Goal: Transaction & Acquisition: Purchase product/service

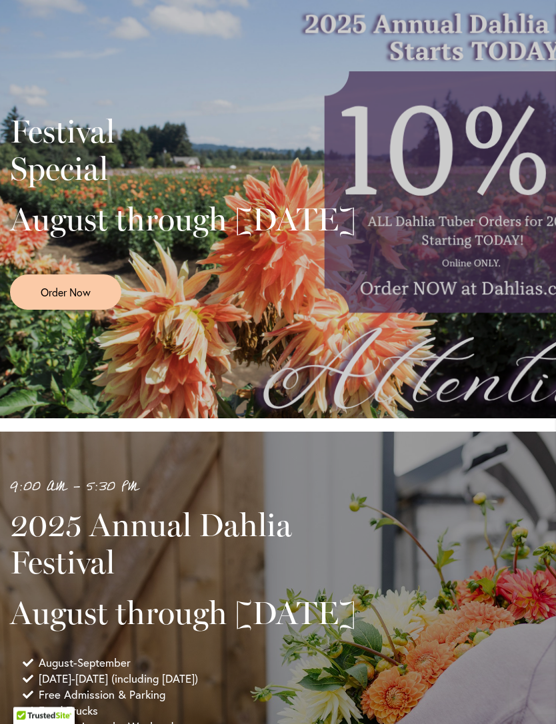
scroll to position [211, 0]
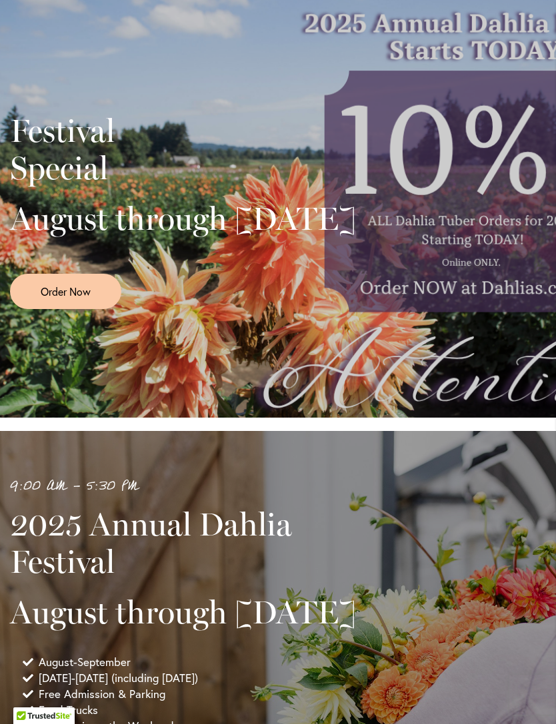
click at [80, 299] on span "Order Now" at bounding box center [66, 291] width 50 height 15
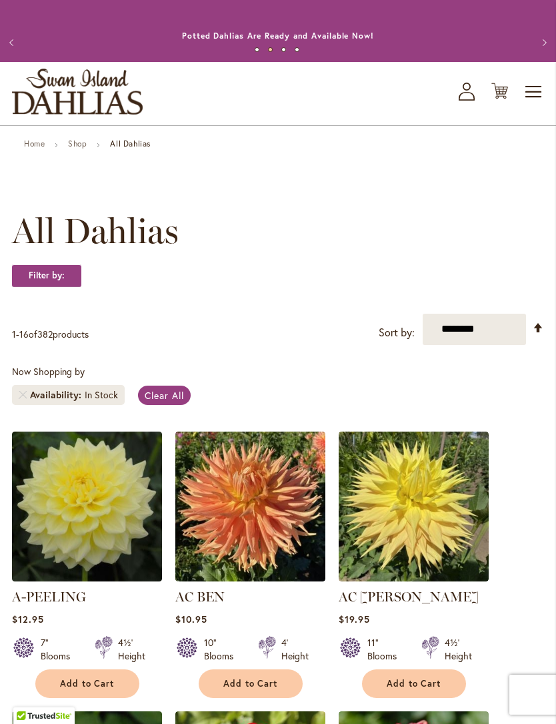
scroll to position [2, 0]
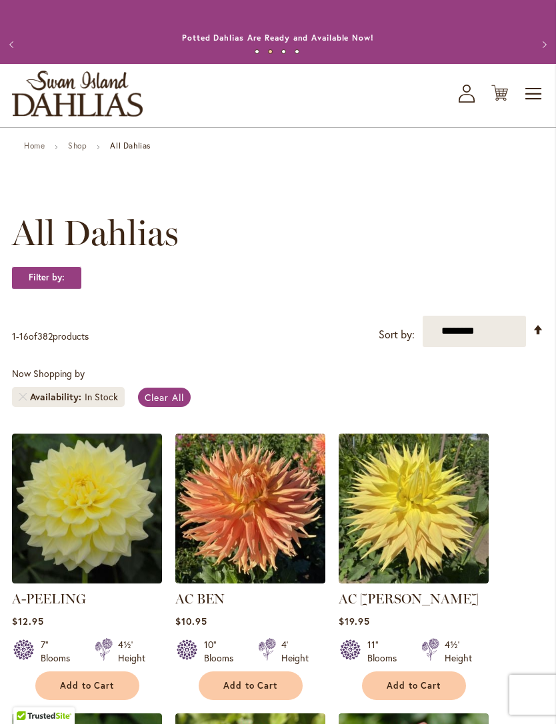
click at [486, 344] on select "**********" at bounding box center [473, 331] width 103 height 31
select select "****"
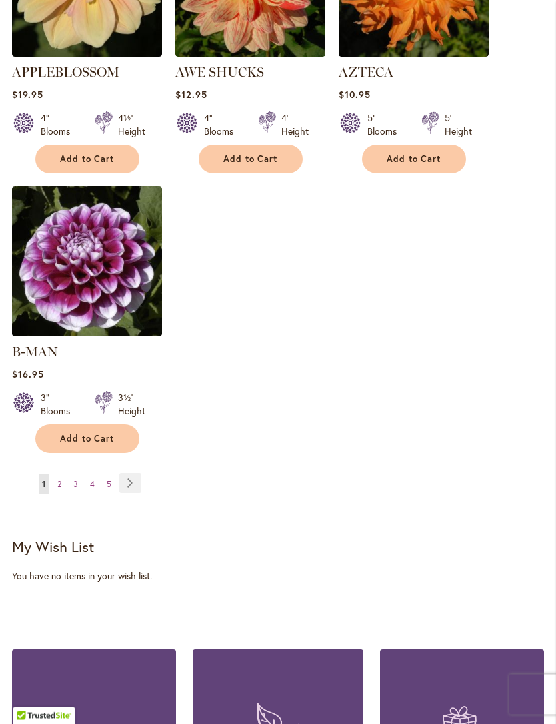
scroll to position [1668, 0]
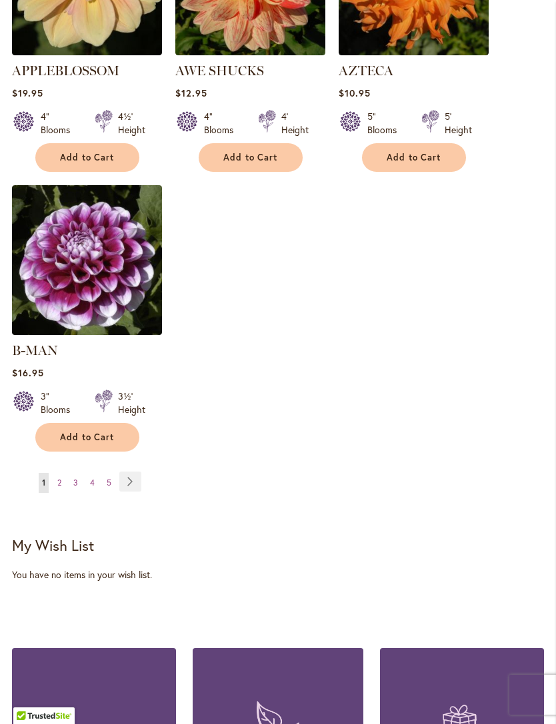
click at [129, 475] on link "Page Next" at bounding box center [130, 482] width 22 height 20
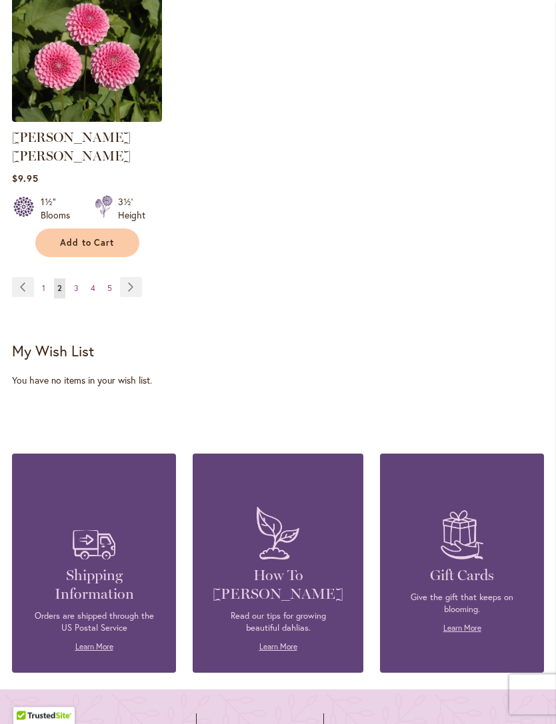
scroll to position [1871, 0]
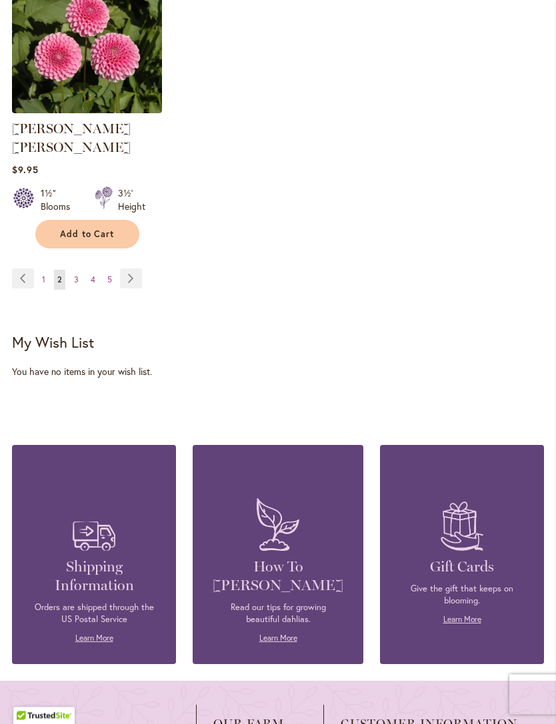
click at [127, 272] on link "Page Next" at bounding box center [131, 279] width 22 height 20
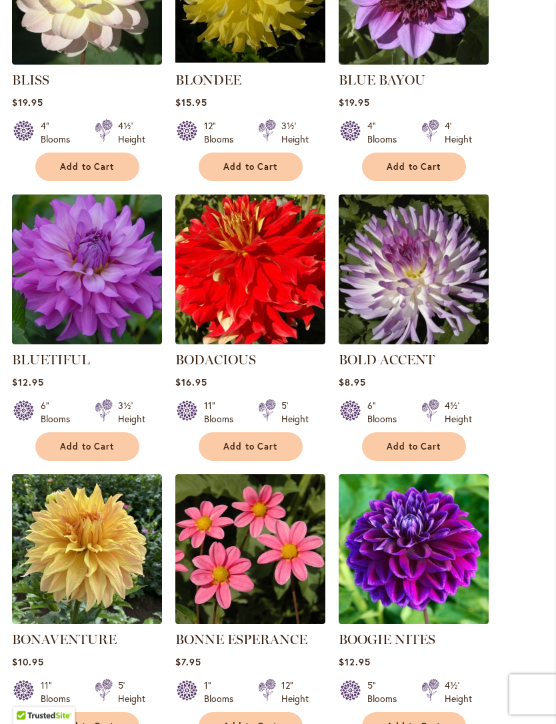
scroll to position [801, 0]
click at [446, 461] on button "Add to Cart" at bounding box center [414, 446] width 104 height 29
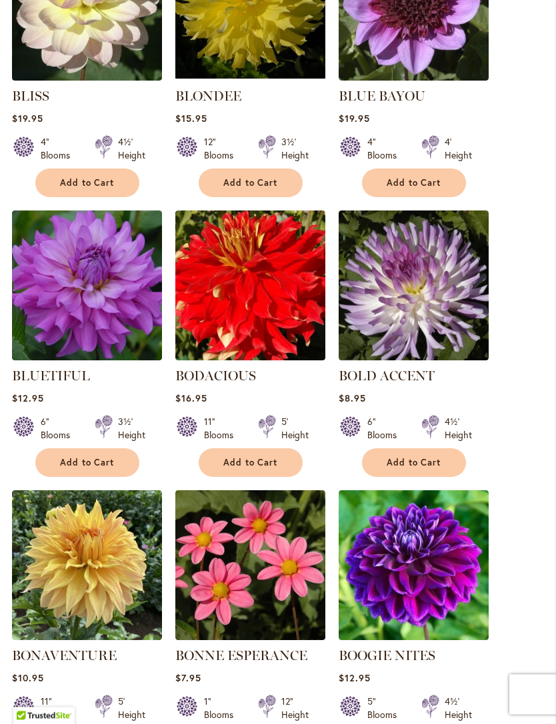
scroll to position [820, 0]
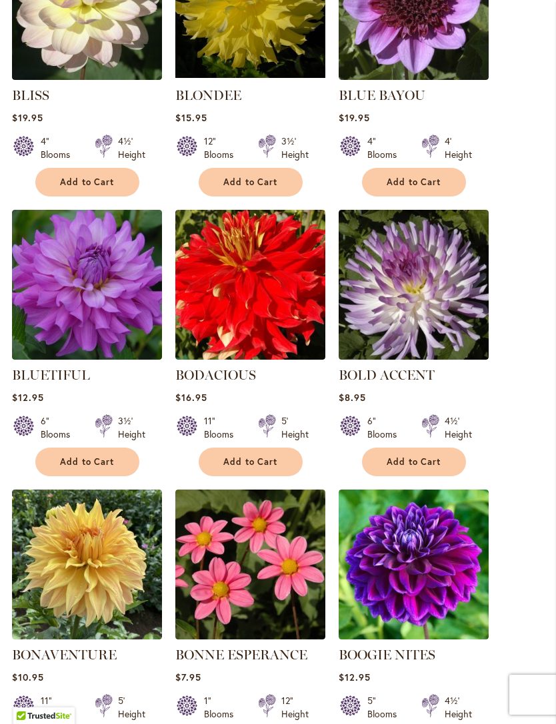
click at [482, 324] on img at bounding box center [413, 285] width 150 height 150
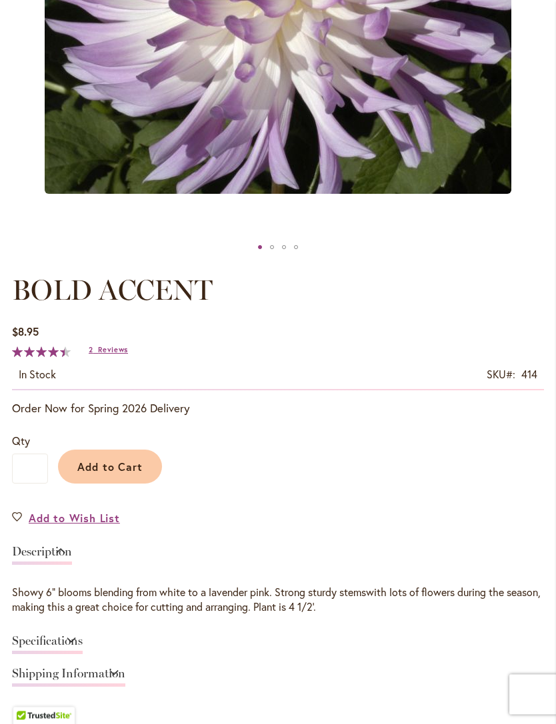
scroll to position [502, 0]
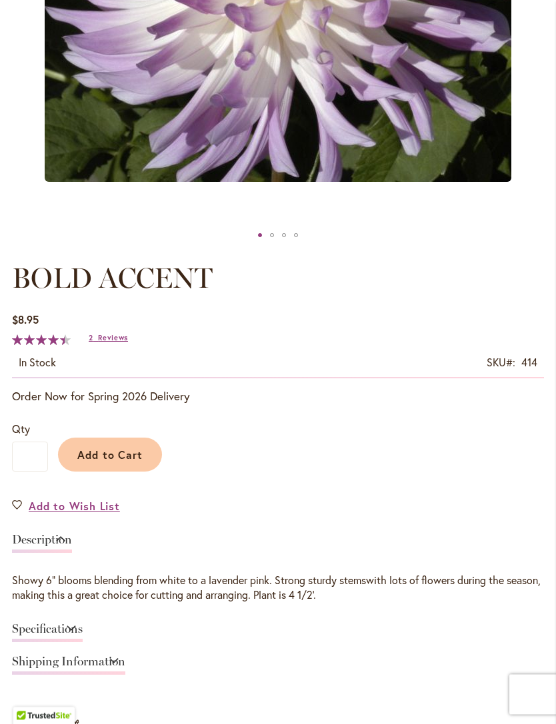
click at [117, 462] on span "Add to Cart" at bounding box center [110, 455] width 66 height 14
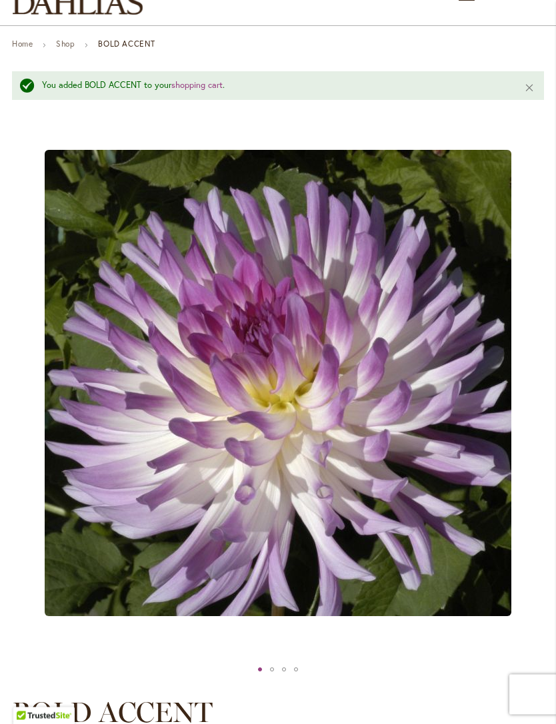
scroll to position [102, 0]
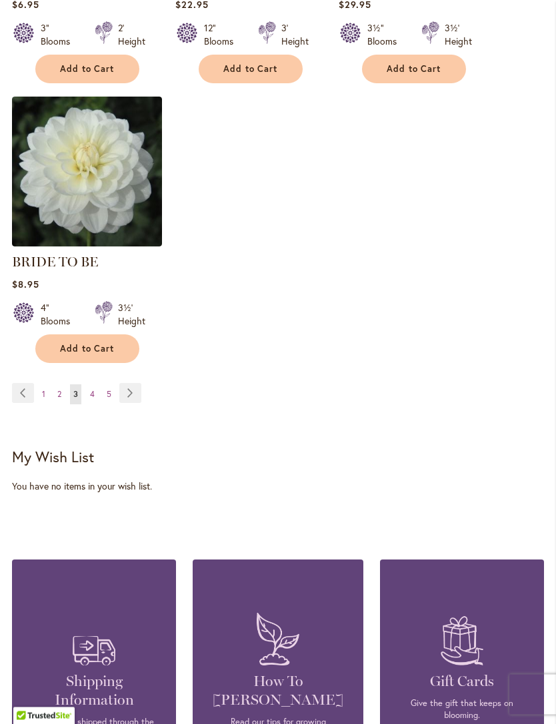
scroll to position [1738, 0]
click at [127, 403] on link "Page Next" at bounding box center [130, 393] width 22 height 20
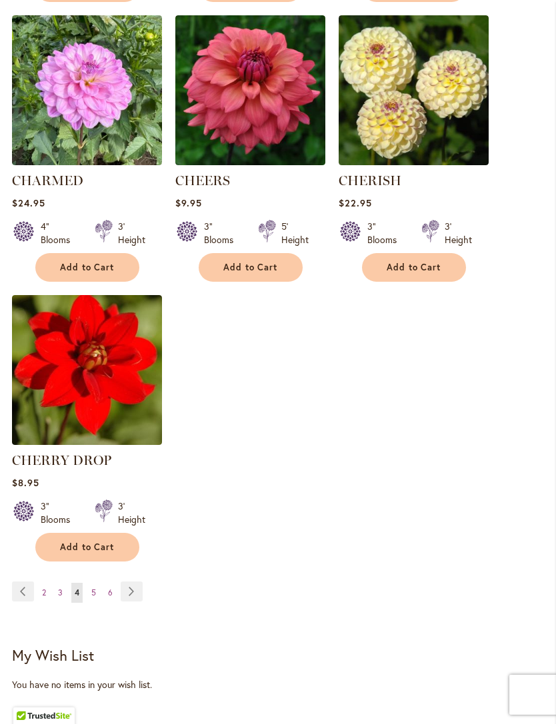
scroll to position [1571, 0]
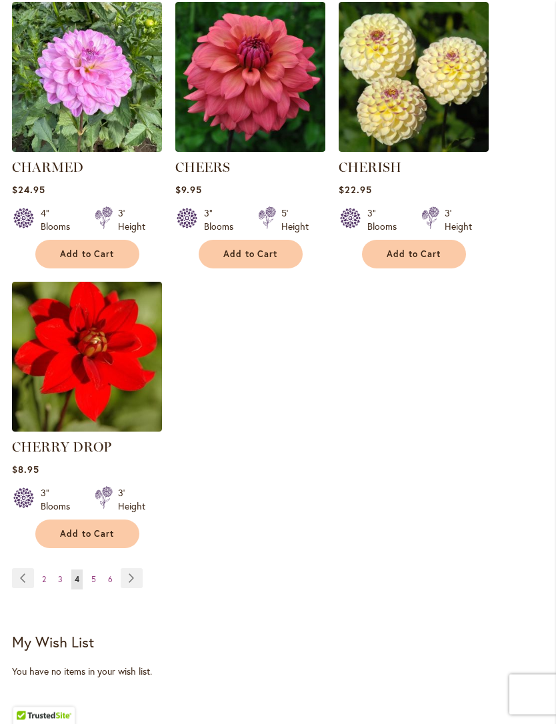
click at [135, 589] on link "Page Next" at bounding box center [132, 579] width 22 height 20
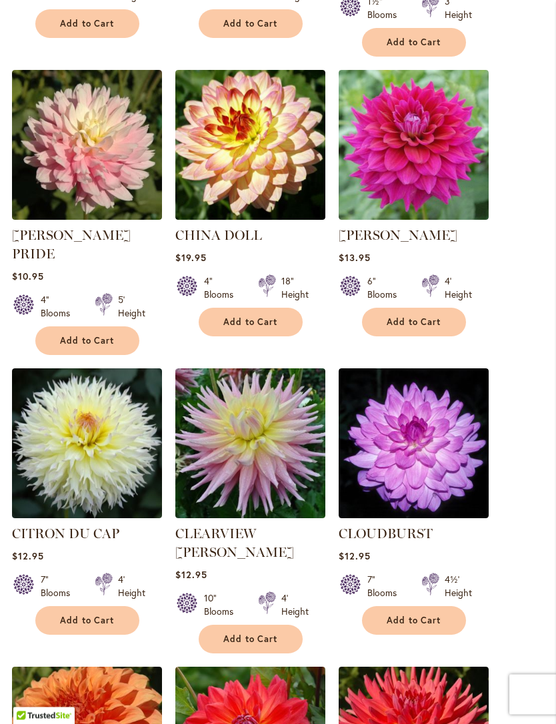
scroll to position [664, 0]
click at [240, 634] on span "Add to Cart" at bounding box center [250, 639] width 55 height 11
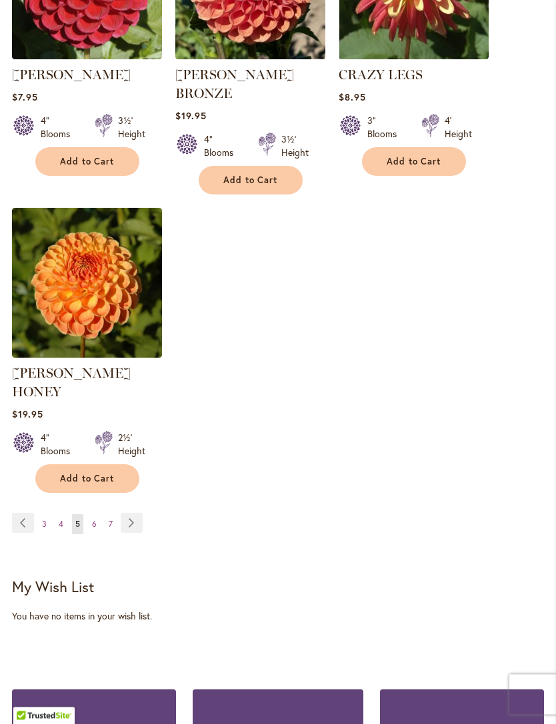
scroll to position [1736, 0]
click at [132, 513] on link "Page Next" at bounding box center [132, 523] width 22 height 20
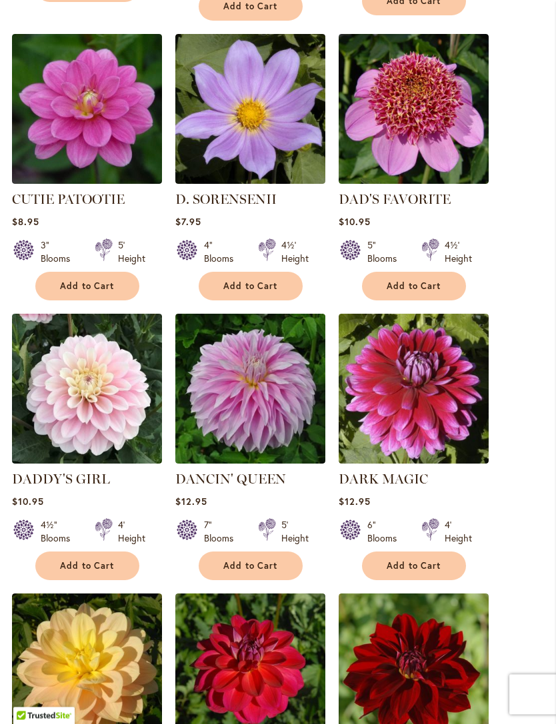
scroll to position [700, 0]
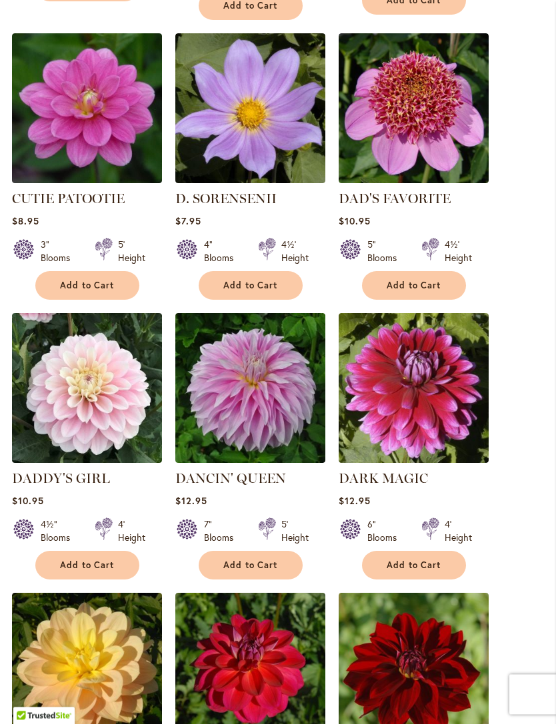
click at [234, 572] on span "Add to Cart" at bounding box center [250, 565] width 55 height 11
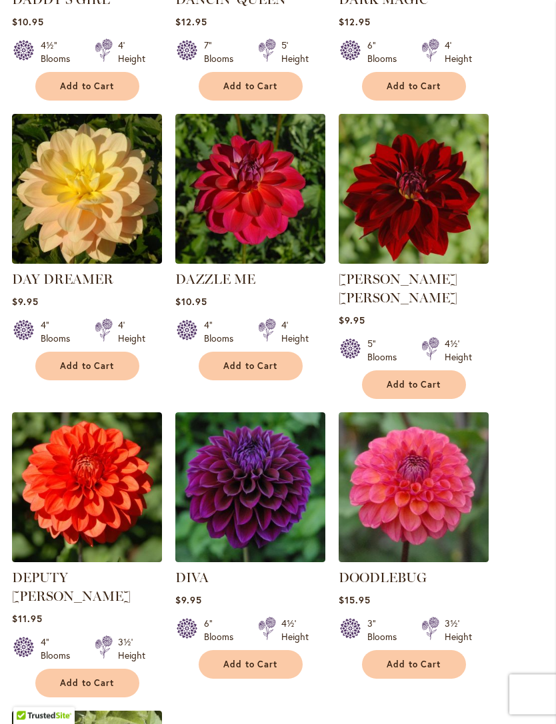
scroll to position [1214, 0]
click at [82, 372] on span "Add to Cart" at bounding box center [87, 365] width 55 height 11
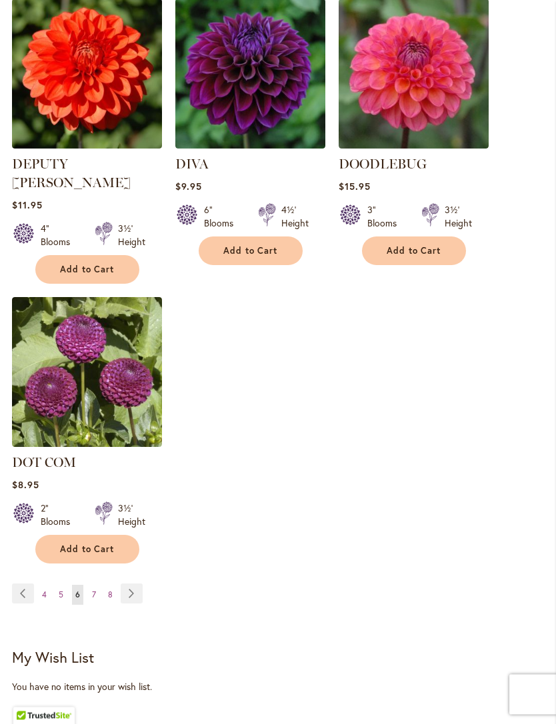
scroll to position [1628, 0]
click at [133, 584] on link "Page Next" at bounding box center [132, 594] width 22 height 20
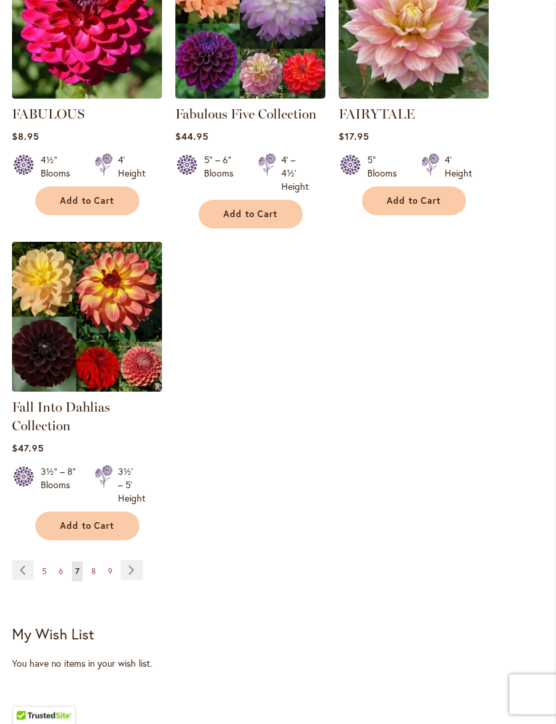
scroll to position [1606, 0]
click at [131, 580] on link "Page Next" at bounding box center [132, 570] width 22 height 20
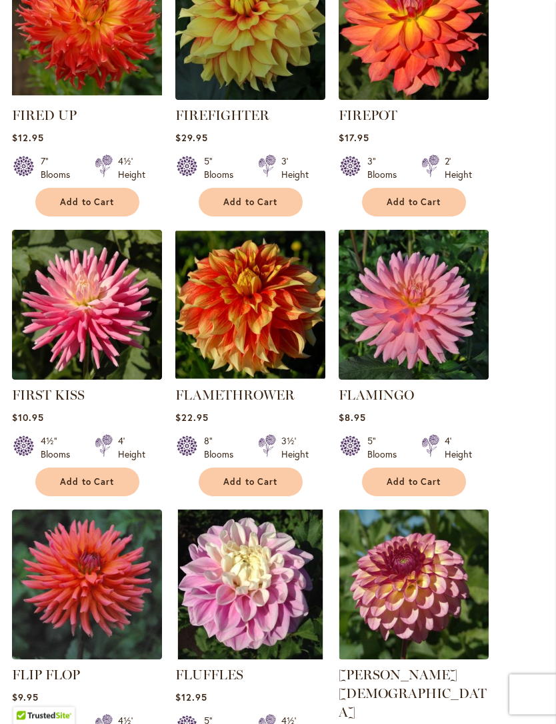
scroll to position [784, 0]
click at [440, 488] on span "Add to Cart" at bounding box center [413, 481] width 55 height 11
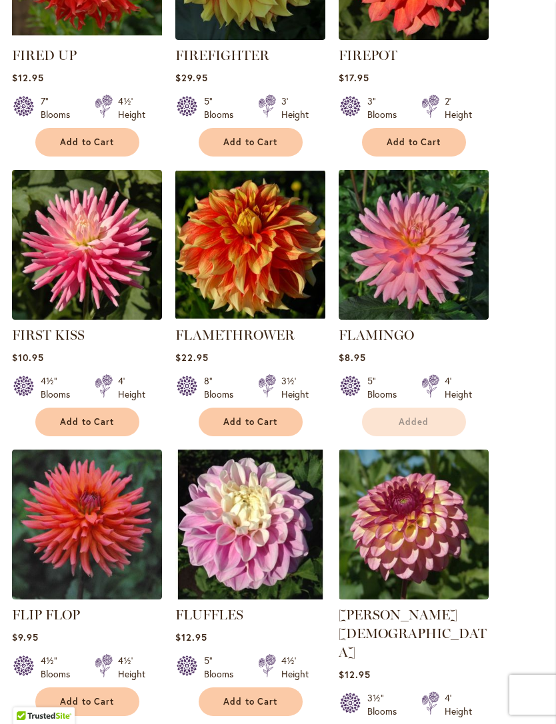
scroll to position [880, 0]
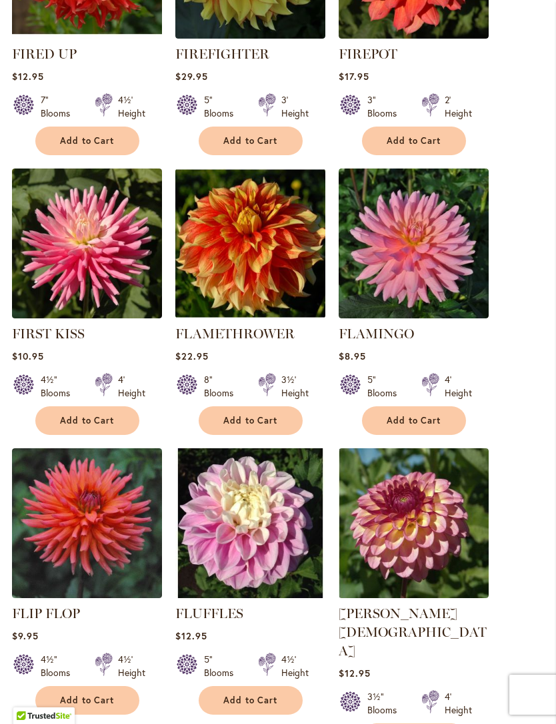
click at [228, 706] on span "Add to Cart" at bounding box center [250, 700] width 55 height 11
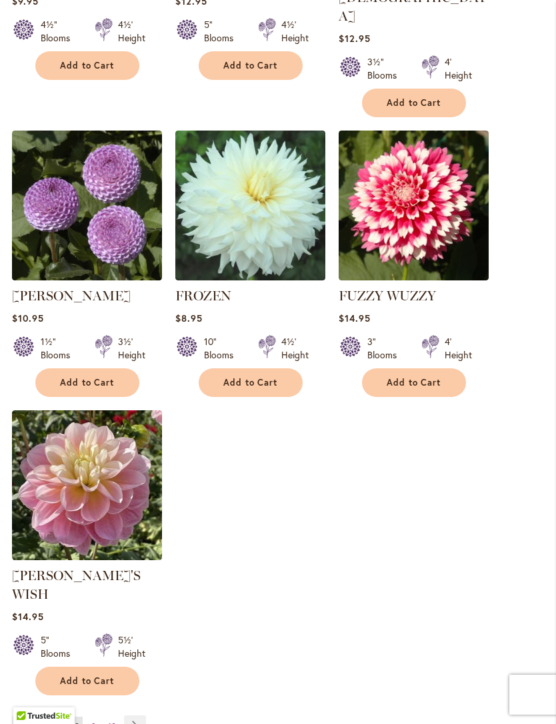
scroll to position [1531, 0]
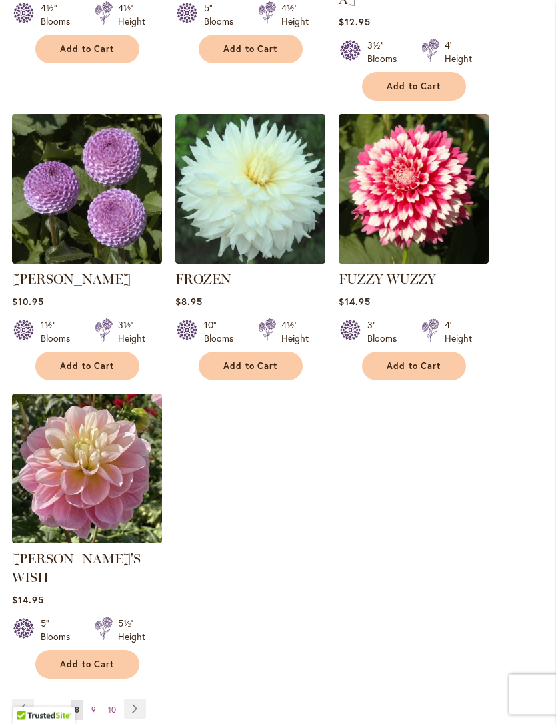
click at [133, 699] on link "Page Next" at bounding box center [135, 709] width 22 height 20
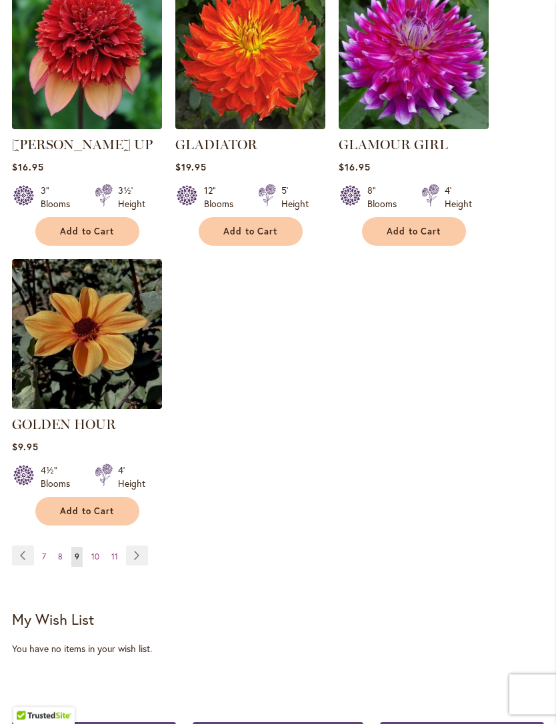
scroll to position [1631, 0]
click at [141, 546] on link "Page Next" at bounding box center [137, 556] width 22 height 20
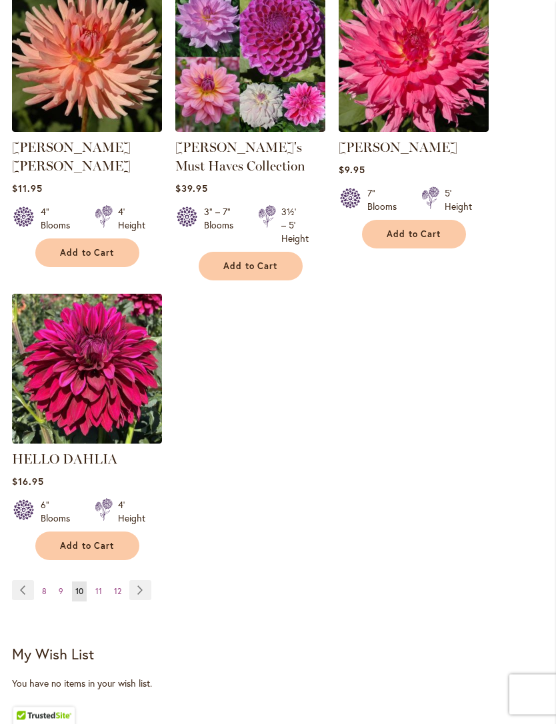
scroll to position [1591, 0]
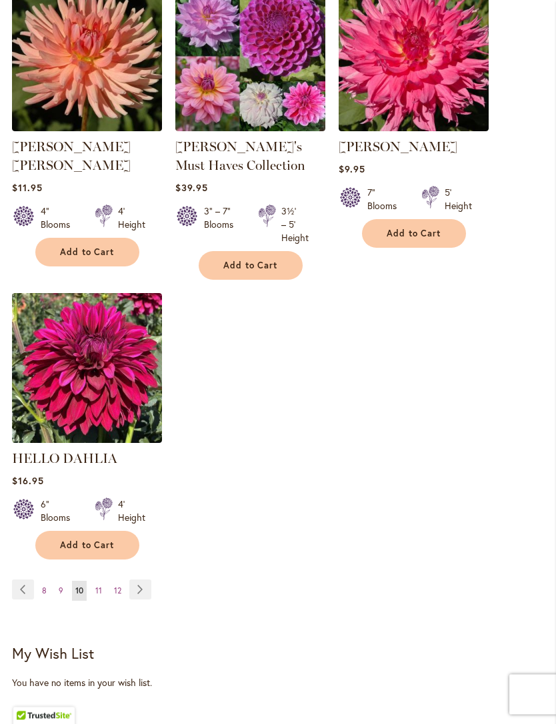
click at [140, 600] on link "Page Next" at bounding box center [140, 590] width 22 height 20
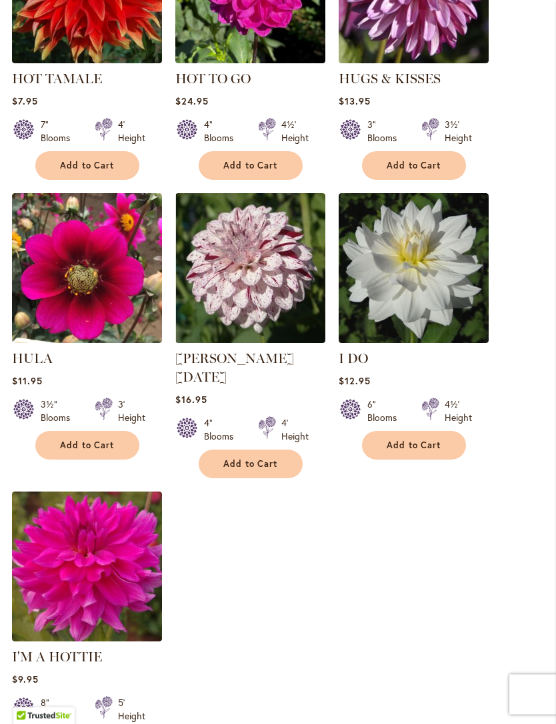
scroll to position [1381, 0]
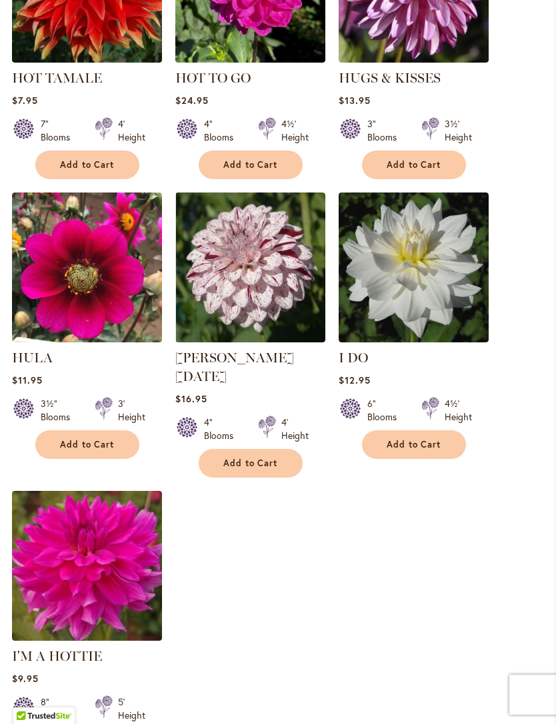
click at [221, 316] on img at bounding box center [250, 268] width 150 height 150
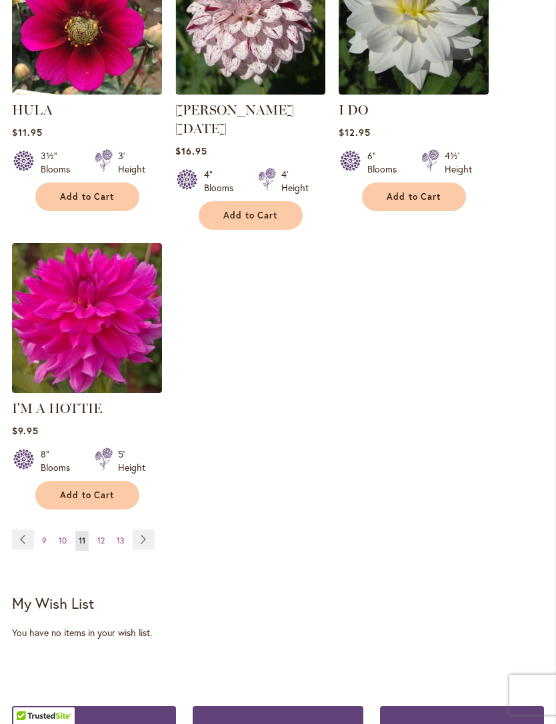
scroll to position [1632, 0]
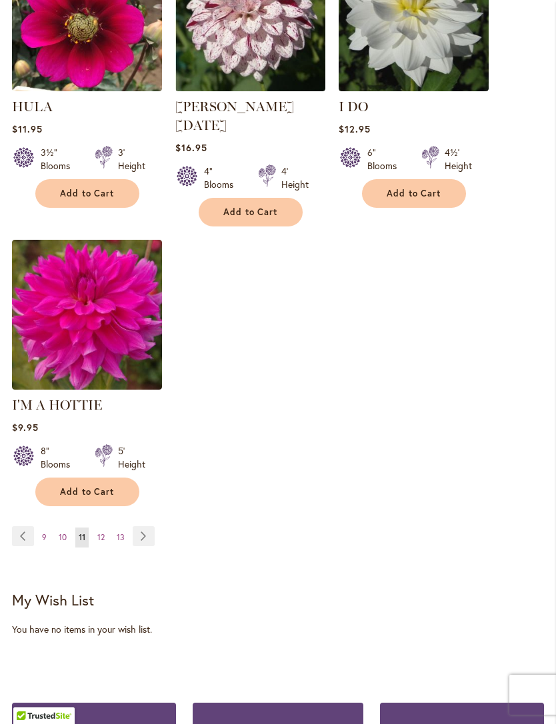
click at [139, 527] on link "Page Next" at bounding box center [144, 536] width 22 height 20
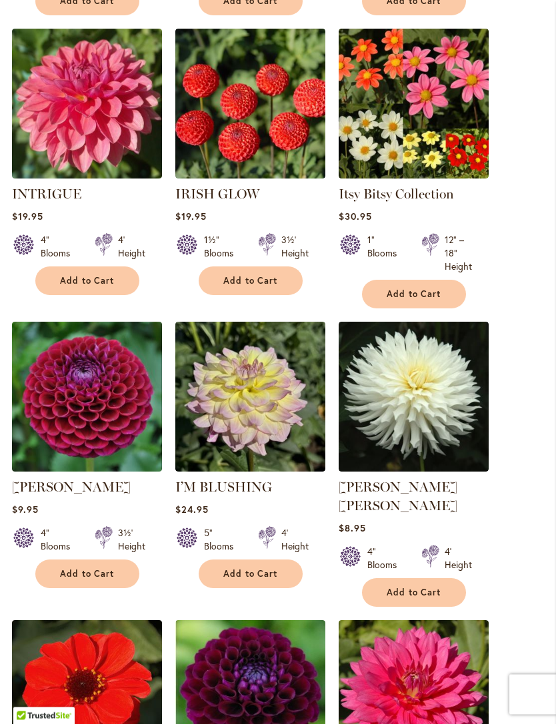
scroll to position [970, 0]
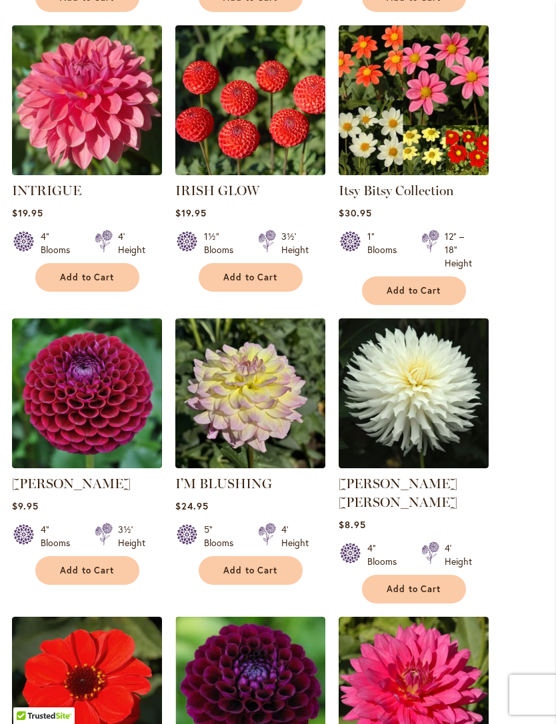
click at [220, 432] on img at bounding box center [250, 393] width 150 height 150
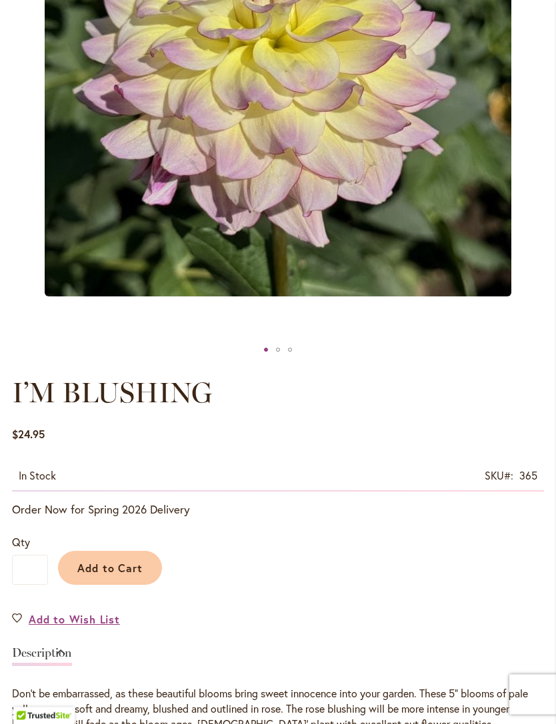
scroll to position [392, 0]
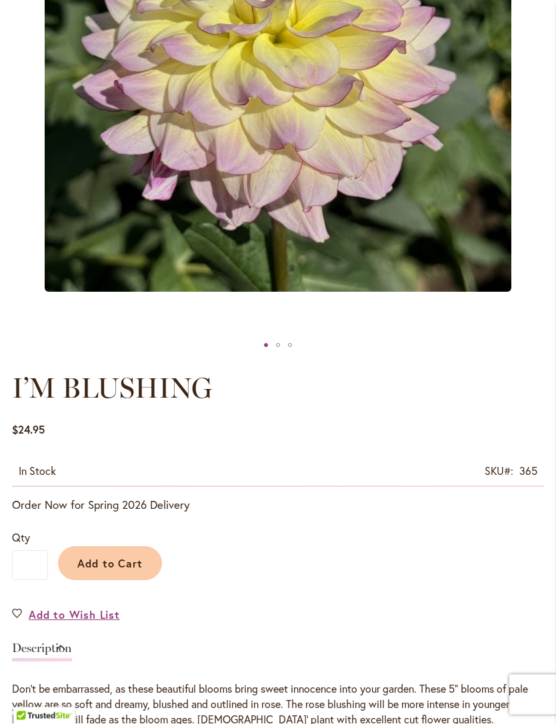
click at [110, 571] on span "Add to Cart" at bounding box center [110, 564] width 66 height 14
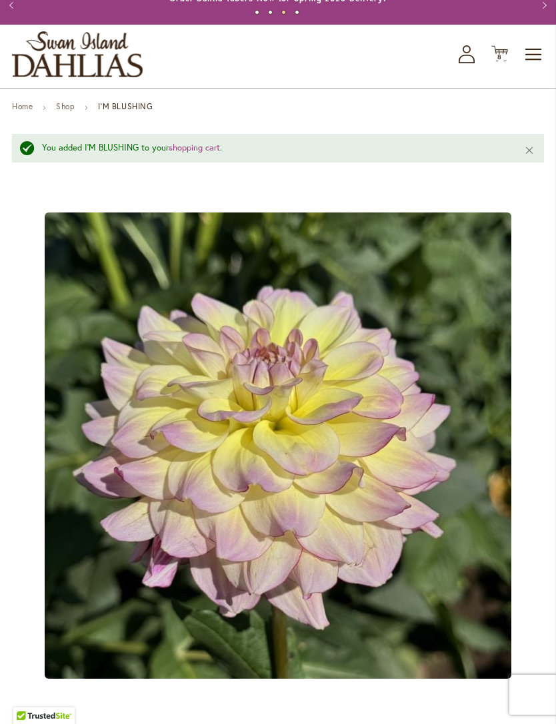
scroll to position [0, 0]
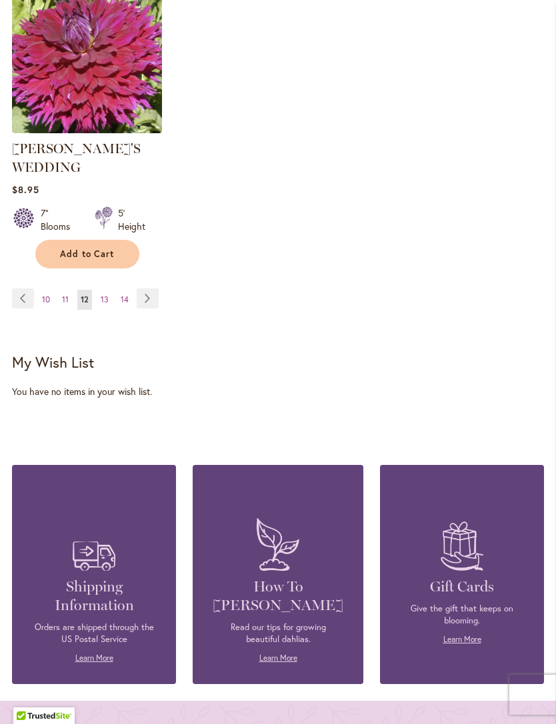
scroll to position [1913, 0]
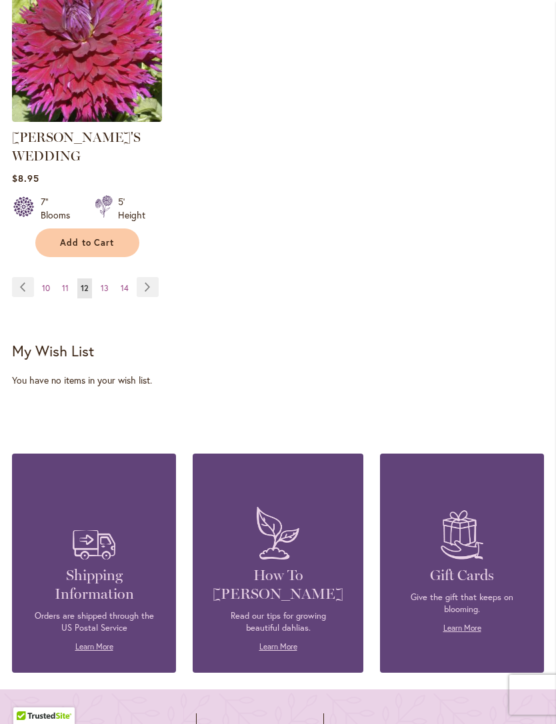
click at [142, 277] on link "Page Next" at bounding box center [148, 287] width 22 height 20
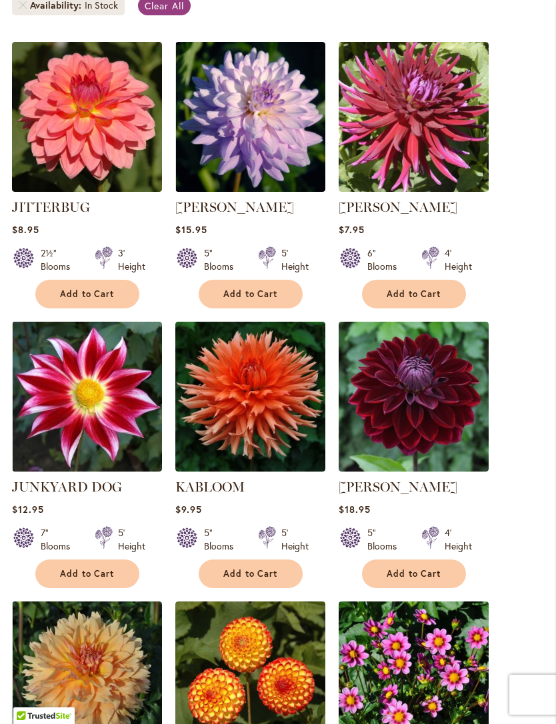
scroll to position [399, 0]
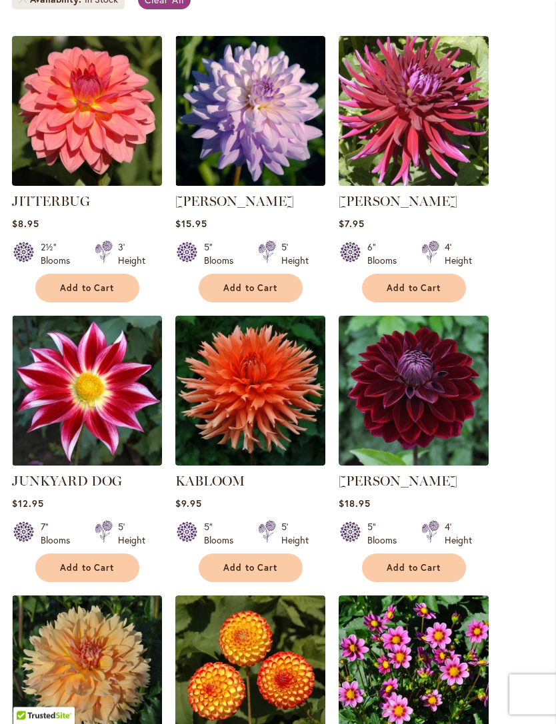
click at [232, 168] on img at bounding box center [250, 112] width 150 height 150
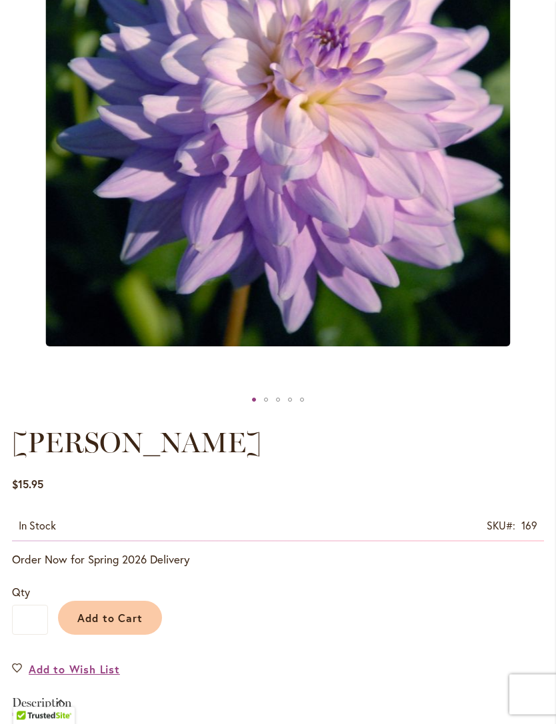
scroll to position [342, 0]
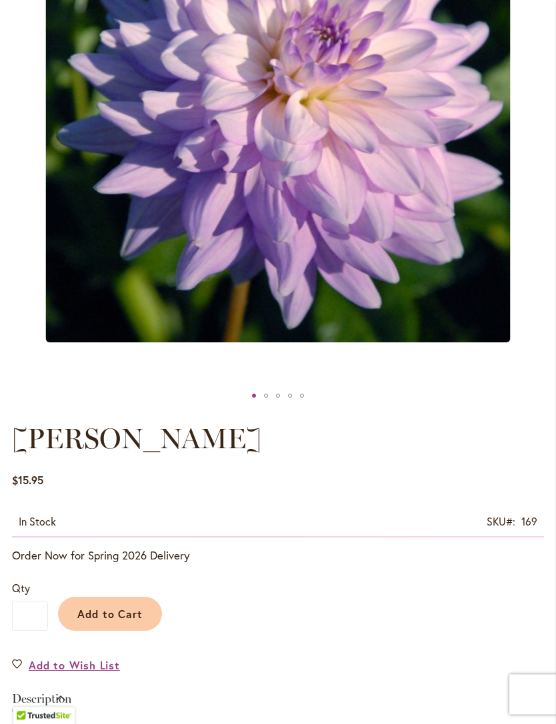
click at [104, 622] on span "Add to Cart" at bounding box center [110, 615] width 66 height 14
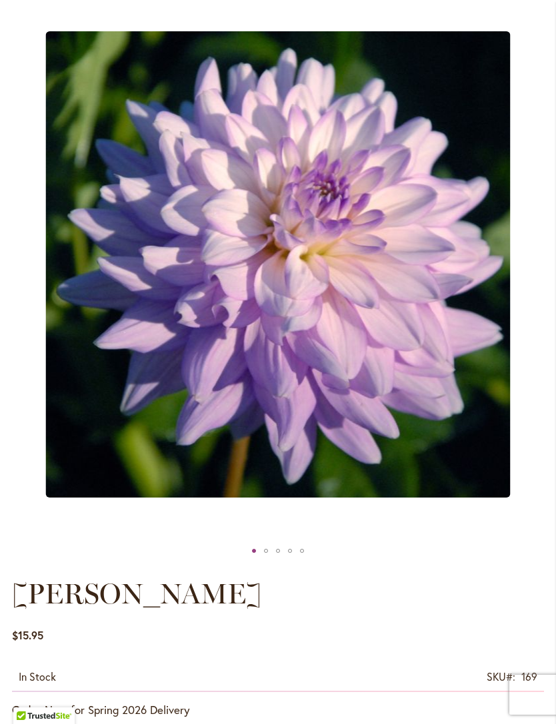
scroll to position [222, 0]
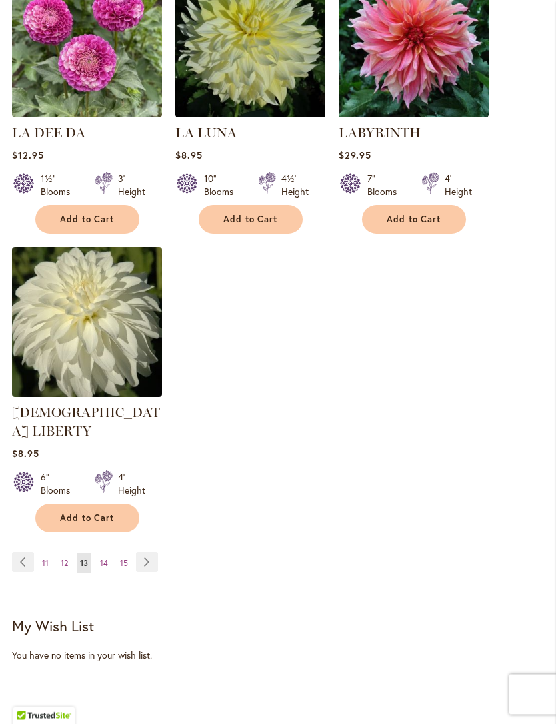
scroll to position [1589, 0]
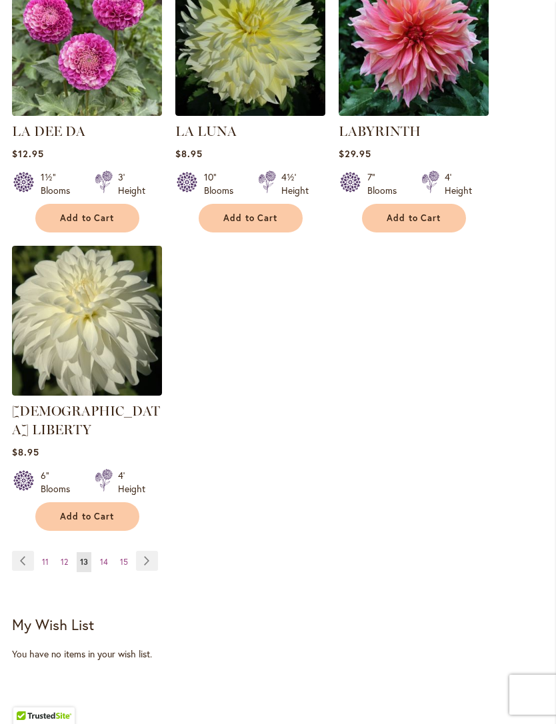
click at [146, 551] on link "Page Next" at bounding box center [147, 561] width 22 height 20
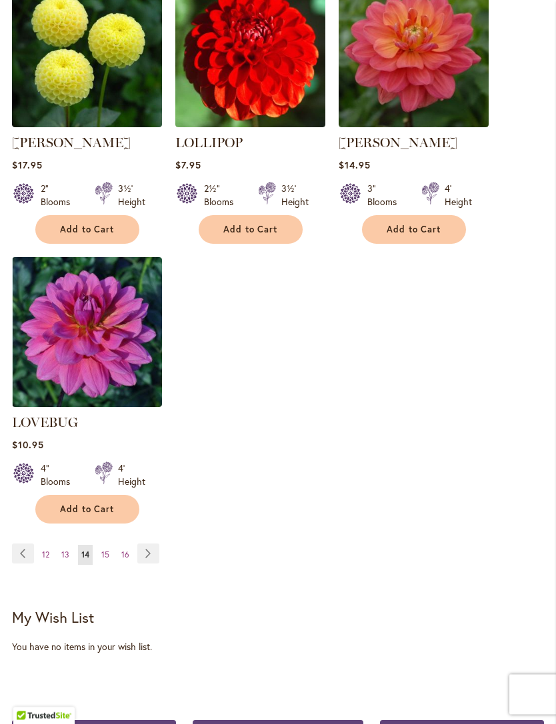
scroll to position [1633, 0]
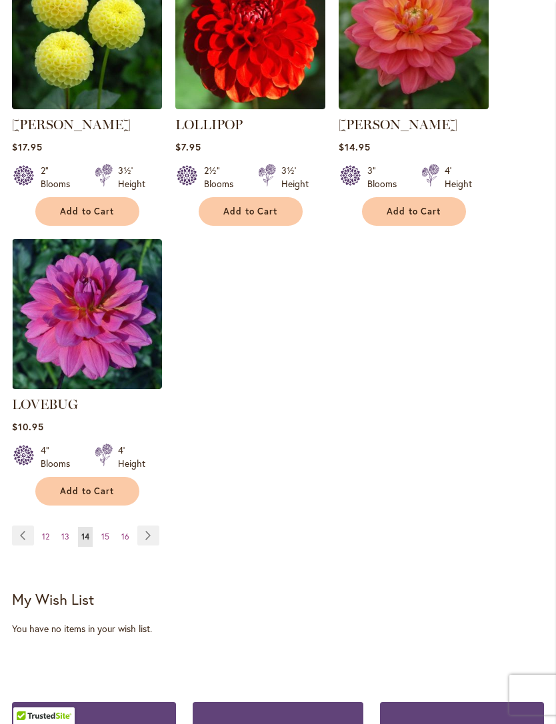
click at [147, 526] on link "Page Next" at bounding box center [148, 536] width 22 height 20
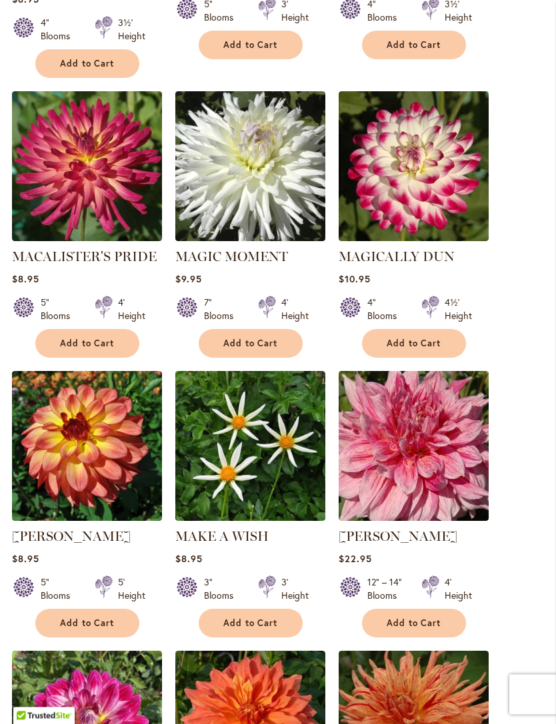
scroll to position [643, 0]
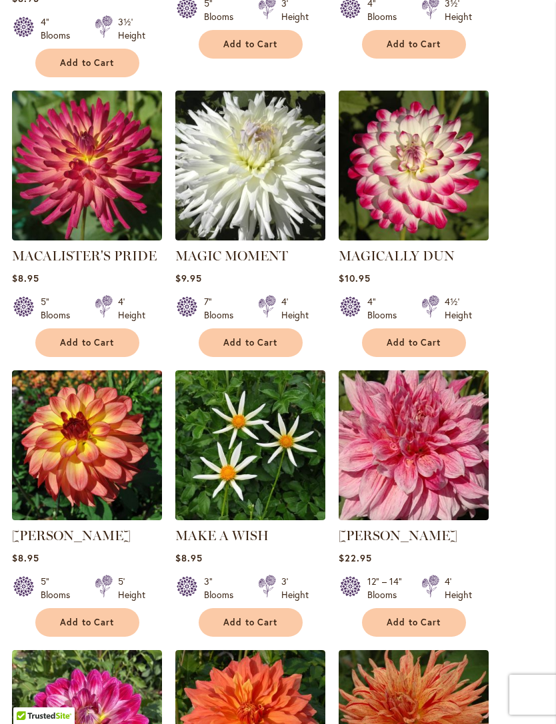
click at [440, 416] on img at bounding box center [413, 445] width 150 height 150
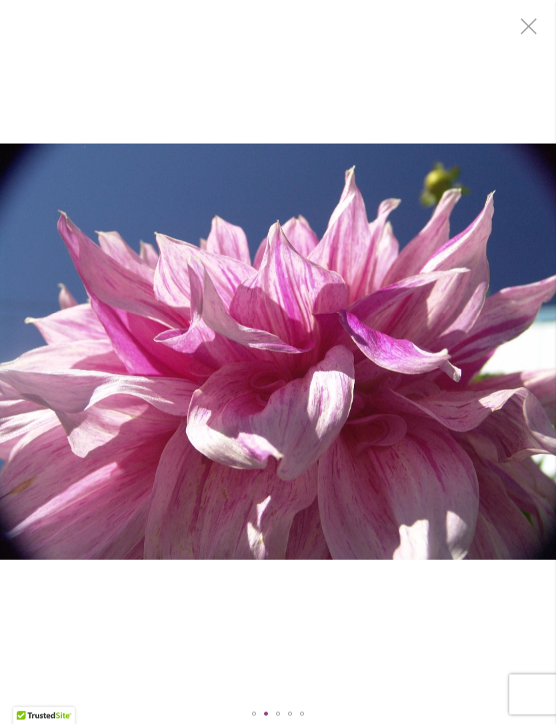
scroll to position [163, 0]
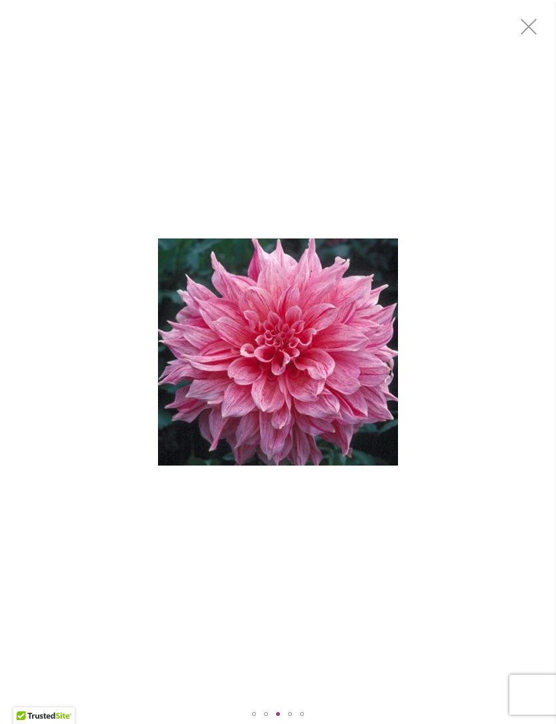
click at [450, 340] on div "MAKI" at bounding box center [278, 352] width 556 height 704
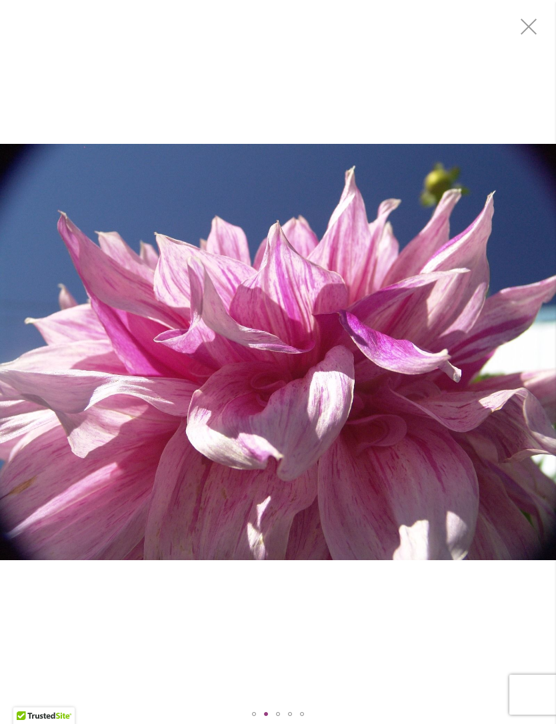
click at [51, 49] on div "MAKI" at bounding box center [278, 352] width 556 height 704
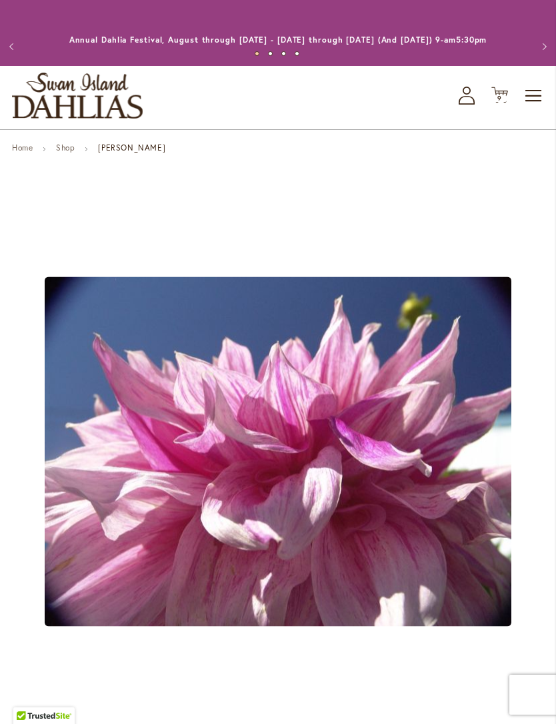
scroll to position [22, 0]
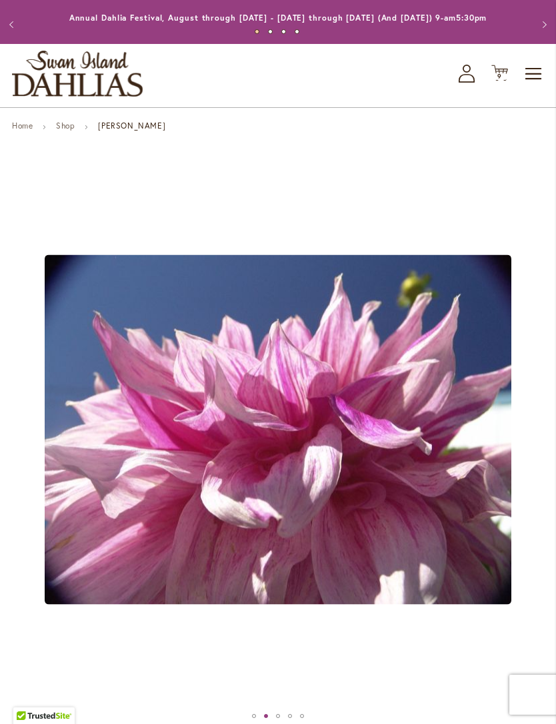
click at [530, 7] on div "Previous Annual Dahlia Festival, August through September 28th - Wednesday thro…" at bounding box center [278, 24] width 556 height 39
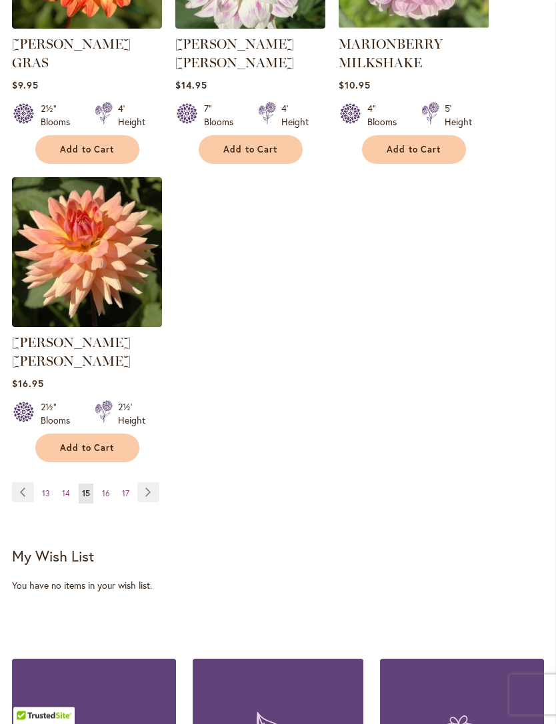
scroll to position [1695, 0]
click at [149, 482] on link "Page Next" at bounding box center [148, 492] width 22 height 20
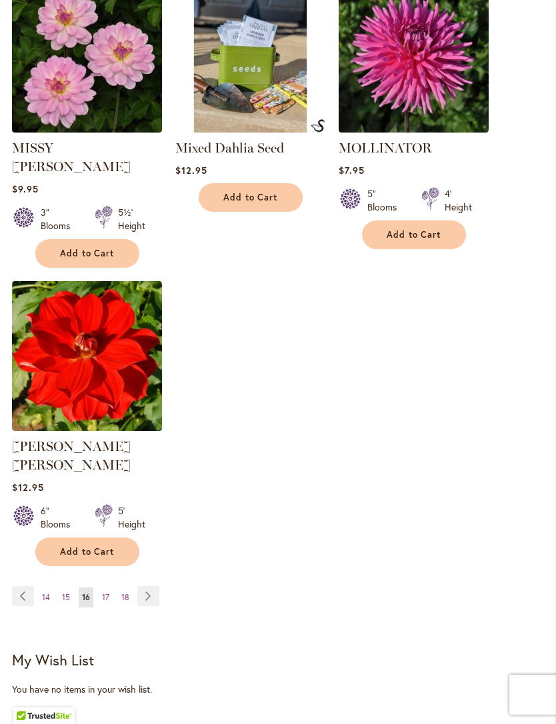
scroll to position [1597, 0]
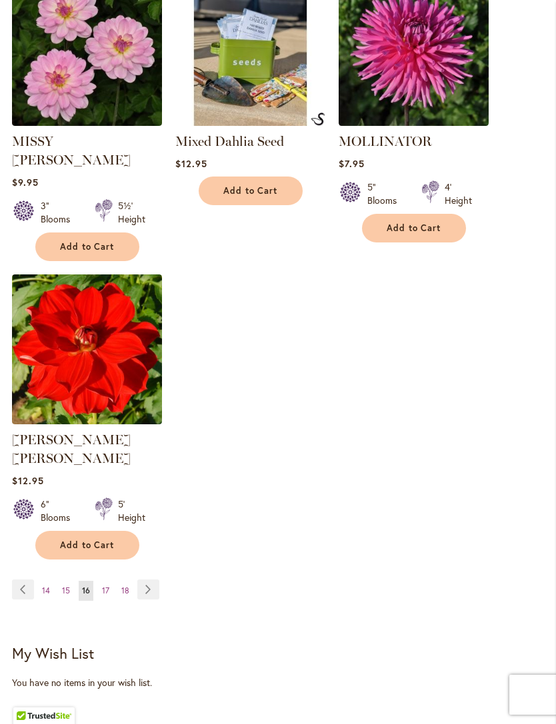
click at [144, 580] on link "Page Next" at bounding box center [148, 590] width 22 height 20
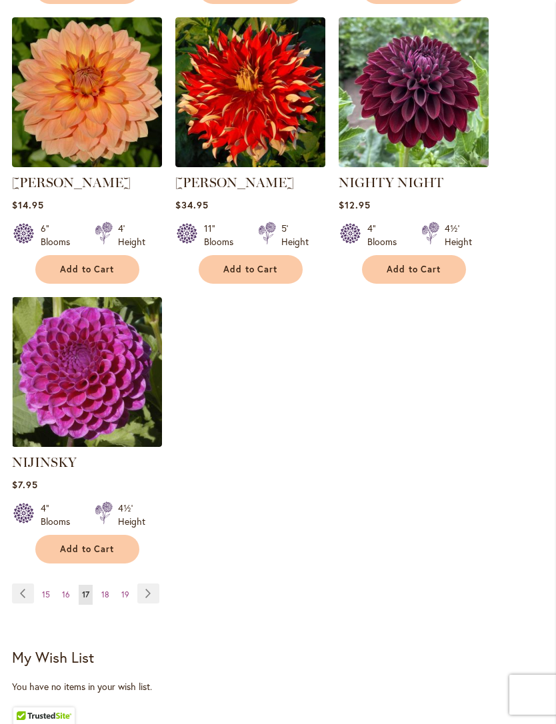
scroll to position [1542, 0]
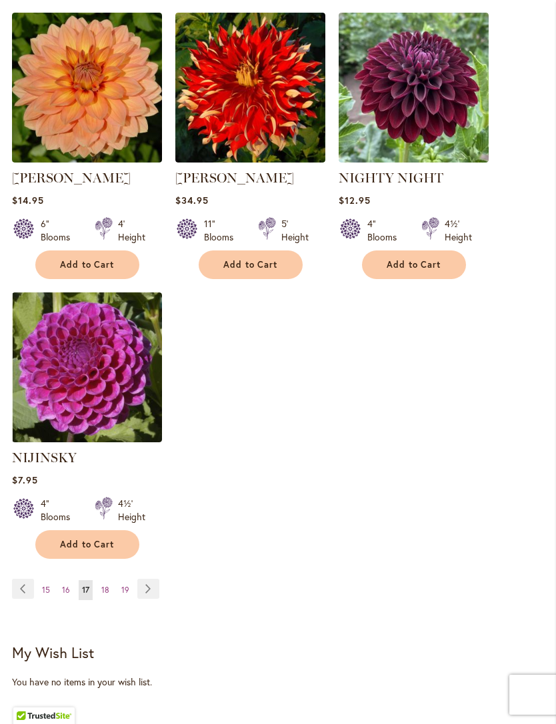
click at [146, 599] on link "Page Next" at bounding box center [148, 589] width 22 height 20
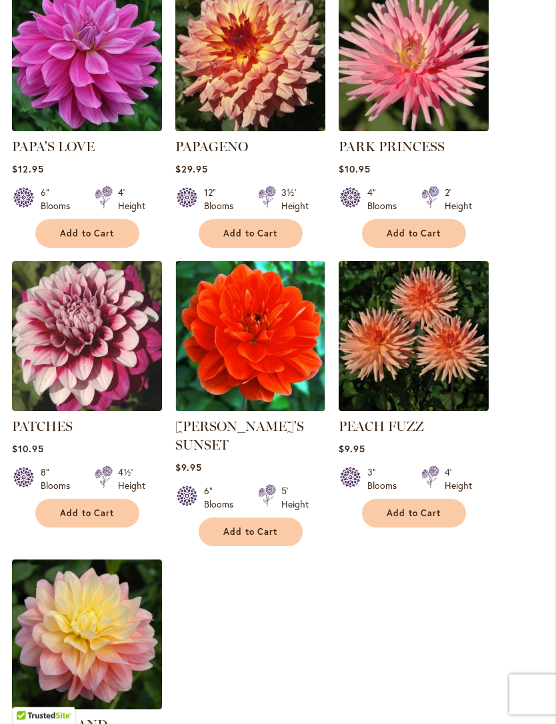
scroll to position [1294, 0]
click at [95, 352] on img at bounding box center [87, 336] width 150 height 150
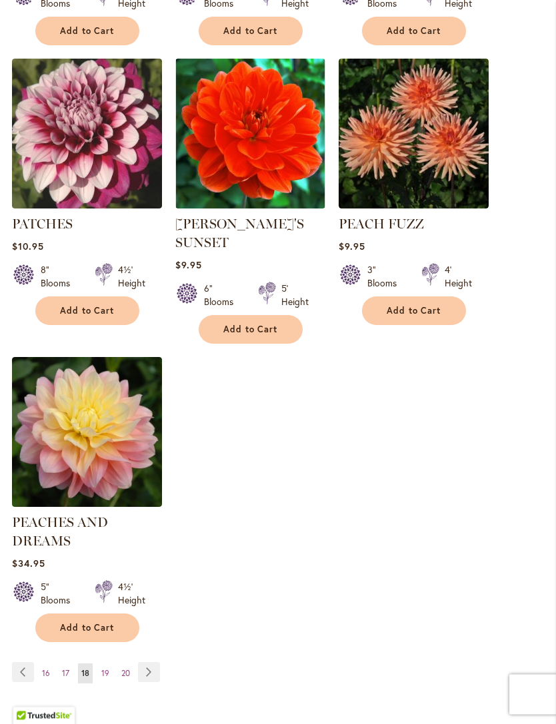
scroll to position [1501, 0]
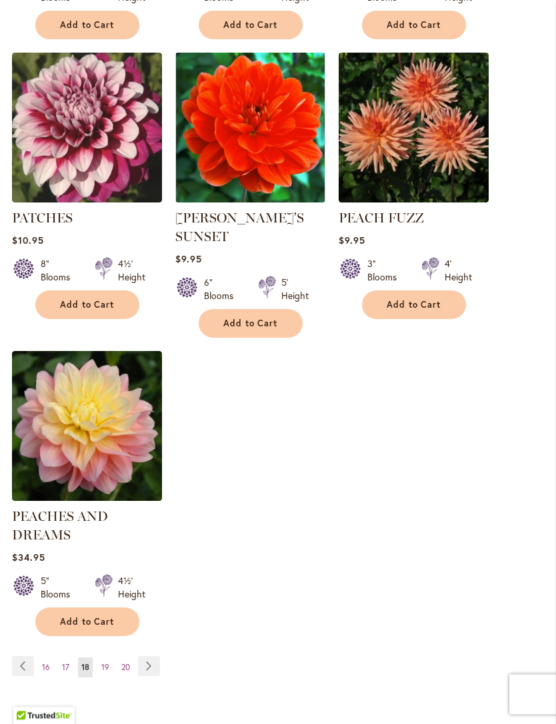
click at [157, 677] on link "Page Next" at bounding box center [149, 667] width 22 height 20
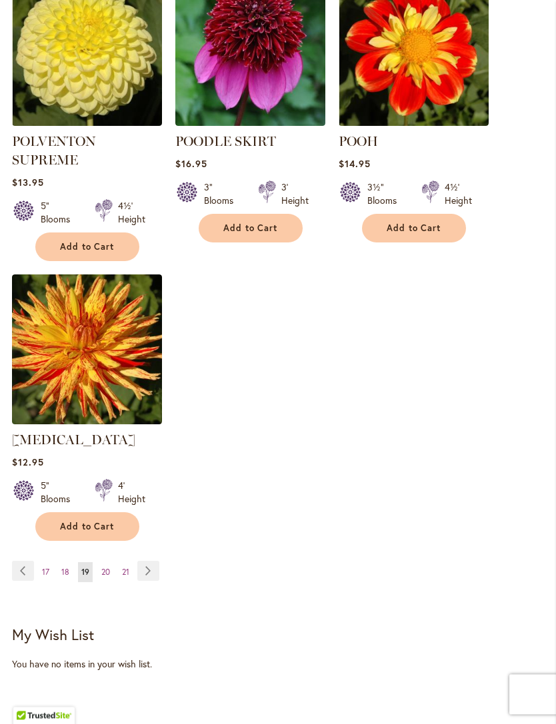
scroll to position [1597, 0]
click at [155, 562] on link "Page Next" at bounding box center [148, 571] width 22 height 20
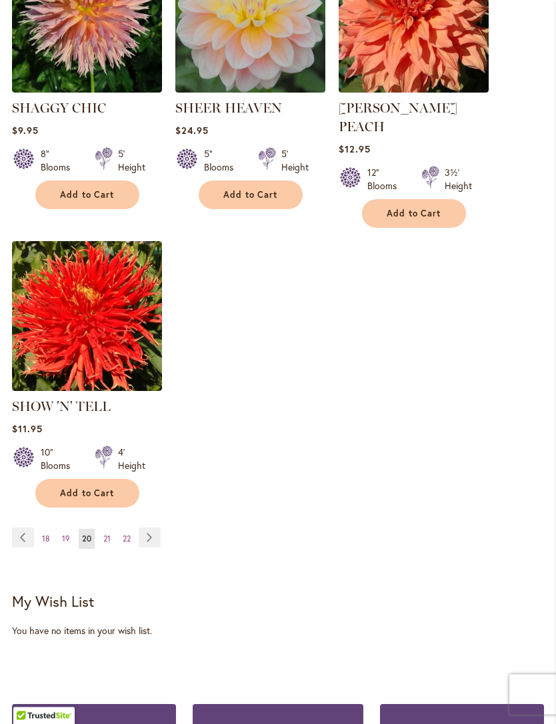
scroll to position [1613, 0]
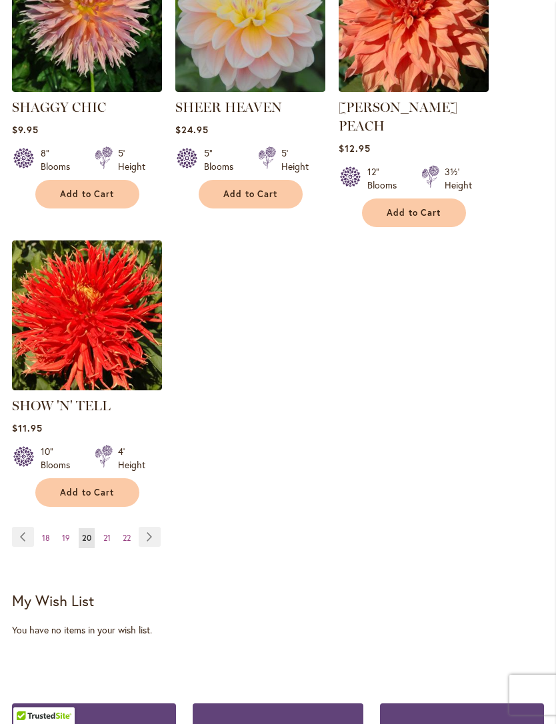
click at [159, 530] on link "Page Next" at bounding box center [150, 537] width 22 height 20
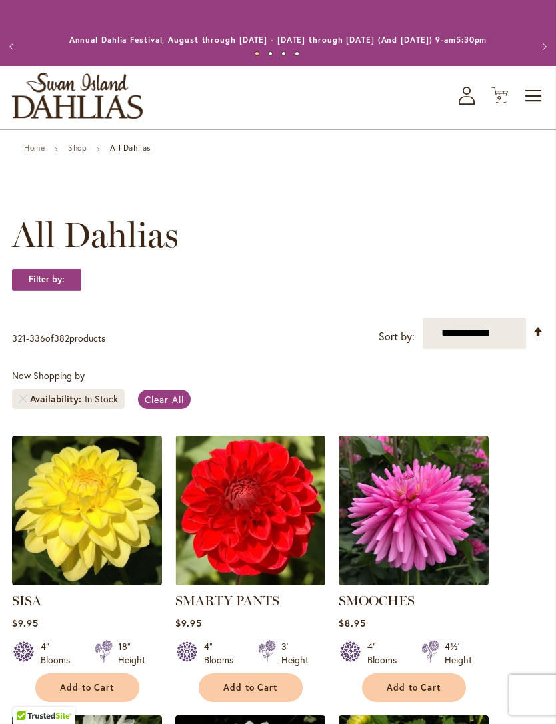
click at [499, 103] on icon "Cart .cls-1 { fill: #231f20; }" at bounding box center [499, 95] width 17 height 17
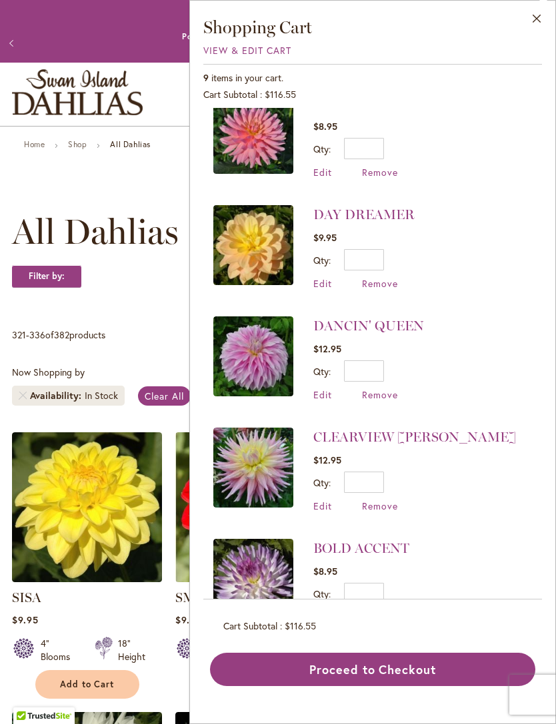
scroll to position [17, 0]
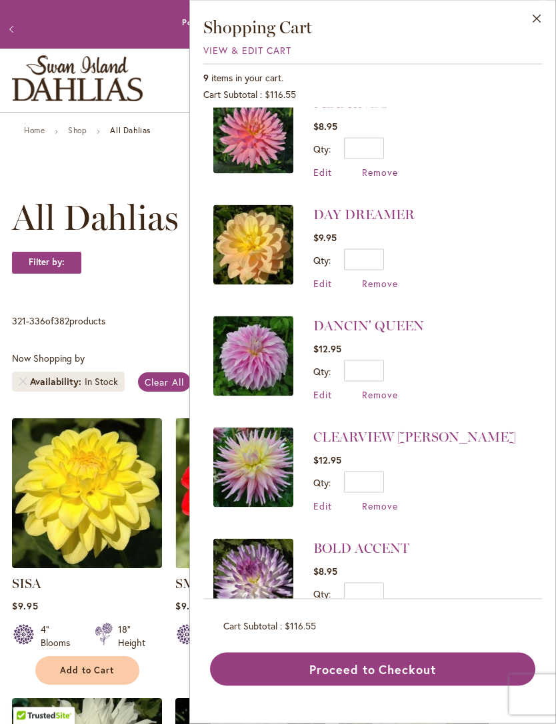
click at [410, 686] on button "Proceed to Checkout" at bounding box center [372, 669] width 325 height 33
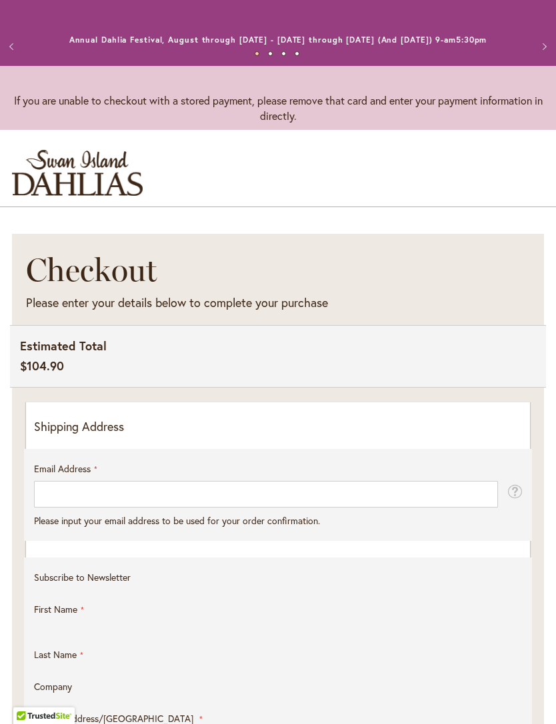
select select "**"
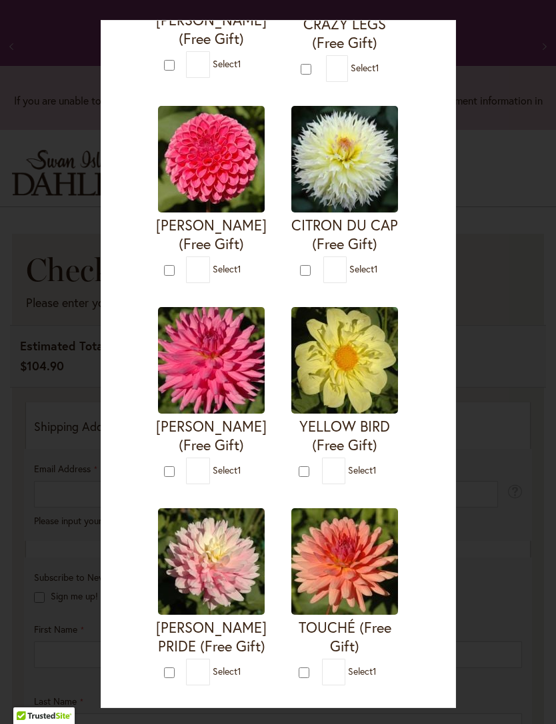
scroll to position [814, 0]
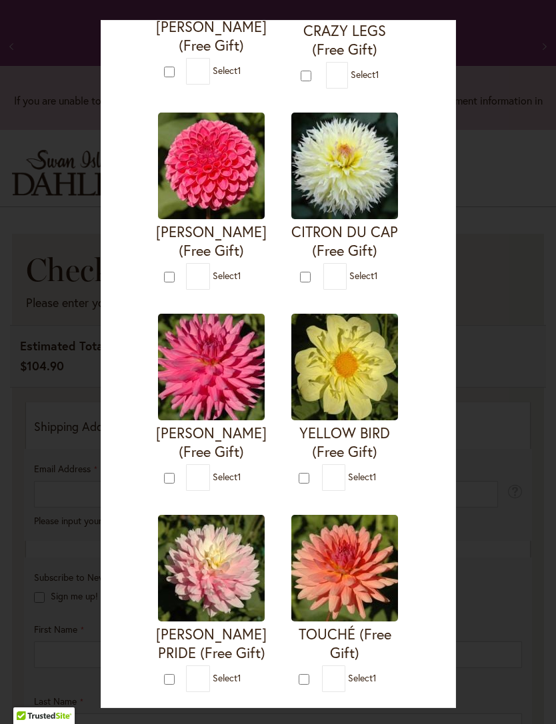
click at [203, 444] on h4 "[PERSON_NAME] (Free Gift)" at bounding box center [211, 442] width 111 height 37
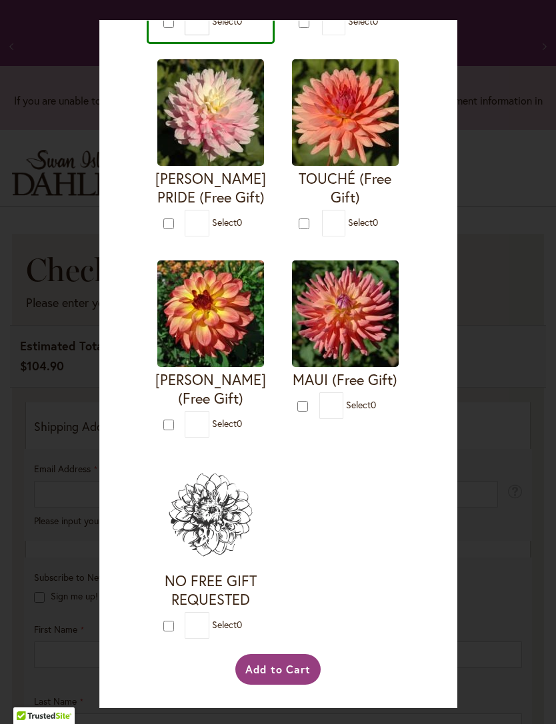
scroll to position [1636, 0]
click at [234, 27] on span "Select 0" at bounding box center [227, 21] width 30 height 13
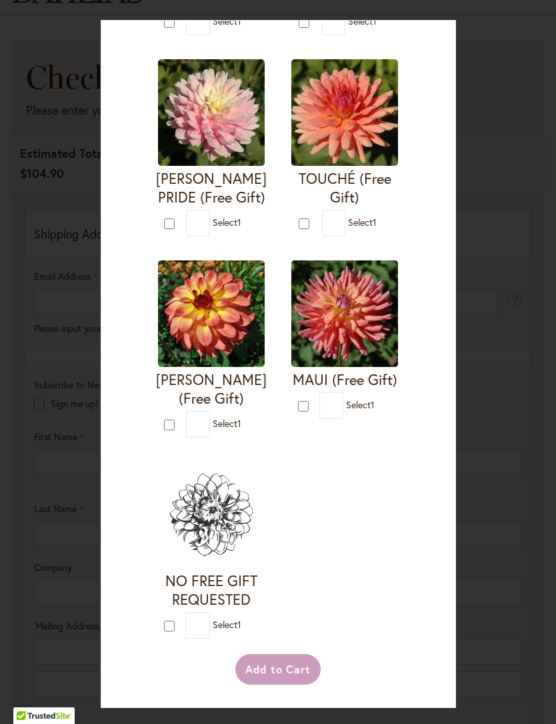
scroll to position [195, 0]
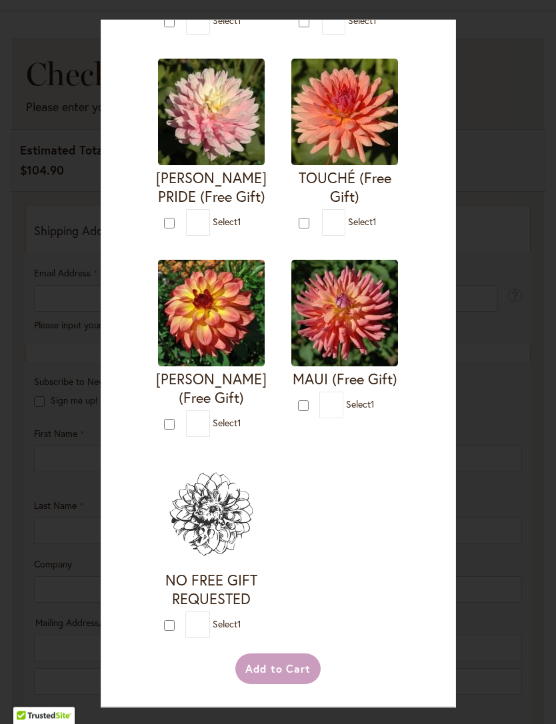
click at [288, 685] on div "Add to Cart" at bounding box center [278, 669] width 248 height 31
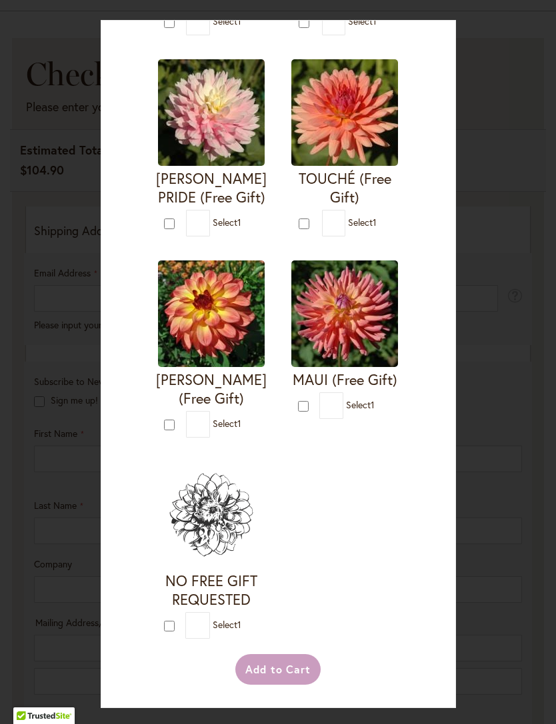
scroll to position [1621, 0]
click at [235, 27] on span "Select 1" at bounding box center [227, 21] width 29 height 13
type input "*"
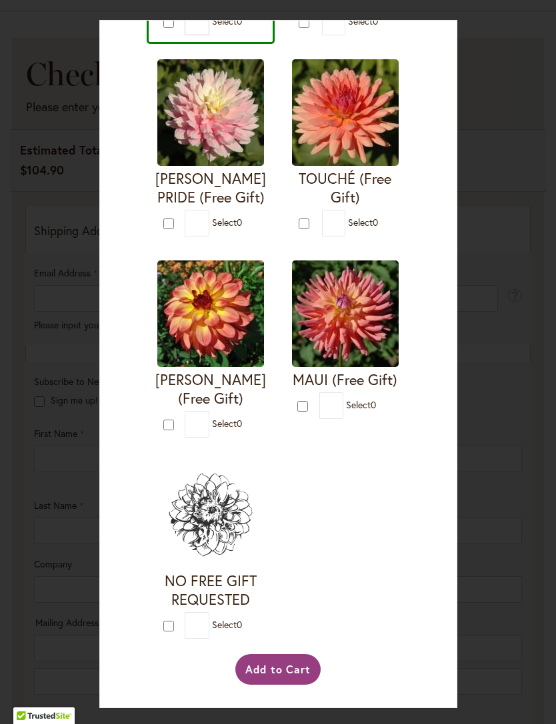
scroll to position [2805, 0]
click at [288, 685] on button "Add to Cart" at bounding box center [278, 669] width 86 height 31
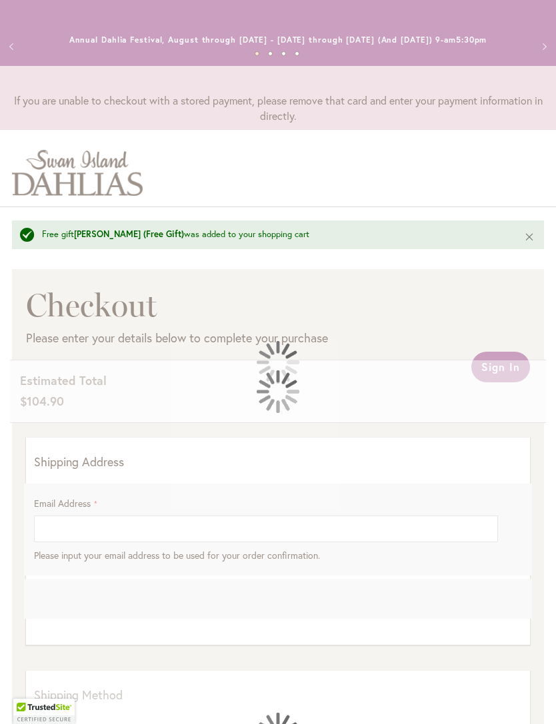
select select "**"
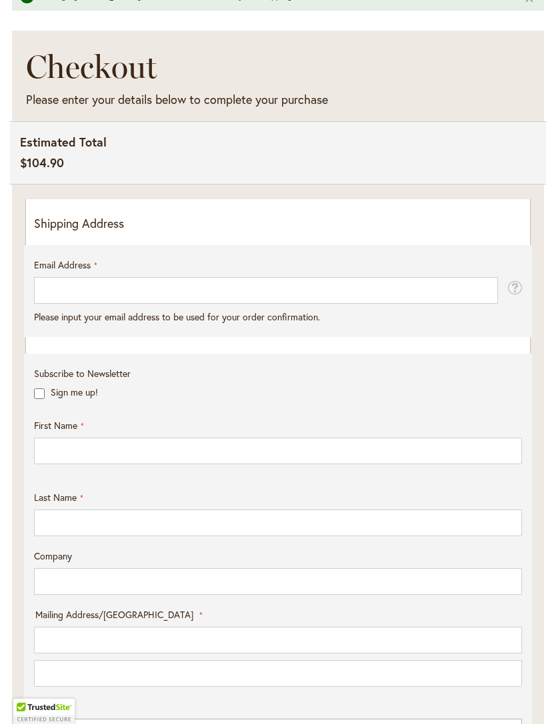
click at [156, 232] on p "Shipping Address" at bounding box center [278, 223] width 488 height 17
click at [77, 232] on p "Shipping Address" at bounding box center [278, 223] width 488 height 17
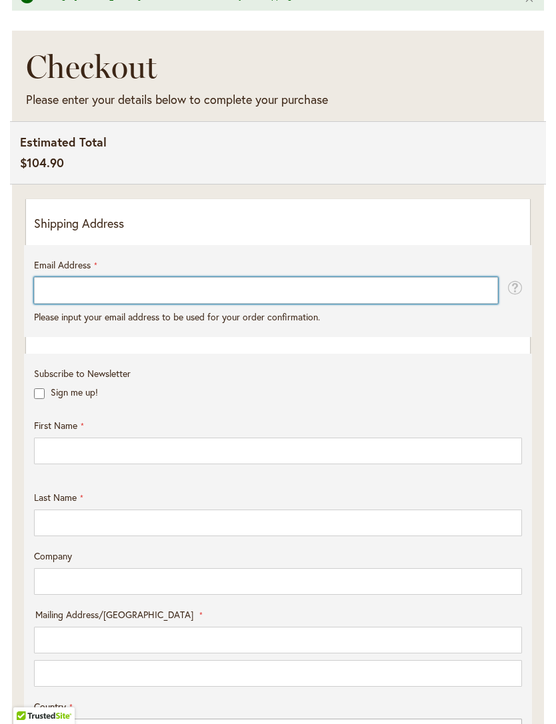
click at [67, 297] on input "Email Address" at bounding box center [266, 290] width 464 height 27
type input "**"
type input "**********"
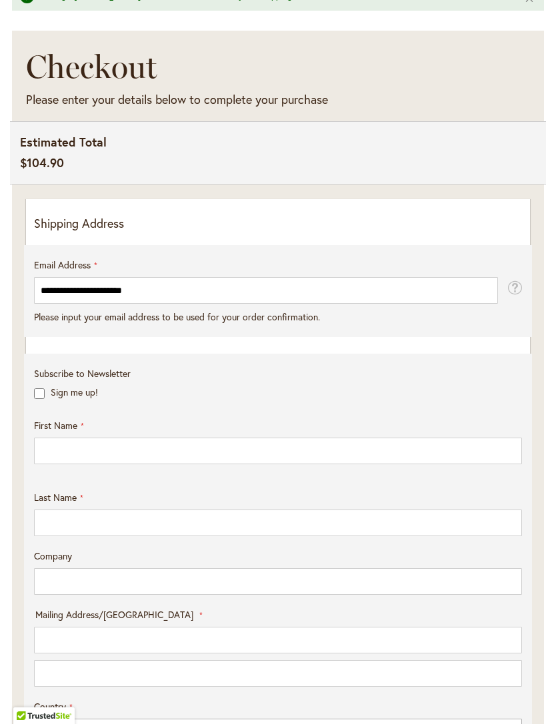
click at [256, 337] on fieldset "**********" at bounding box center [278, 297] width 488 height 79
click at [170, 337] on fieldset "**********" at bounding box center [278, 297] width 488 height 79
click at [175, 337] on fieldset "**********" at bounding box center [278, 297] width 488 height 79
click at [124, 337] on fieldset "**********" at bounding box center [278, 297] width 488 height 79
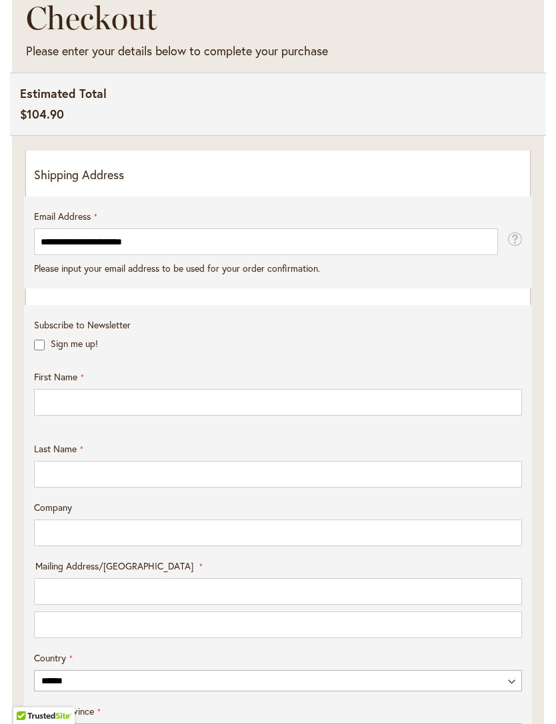
scroll to position [289, 0]
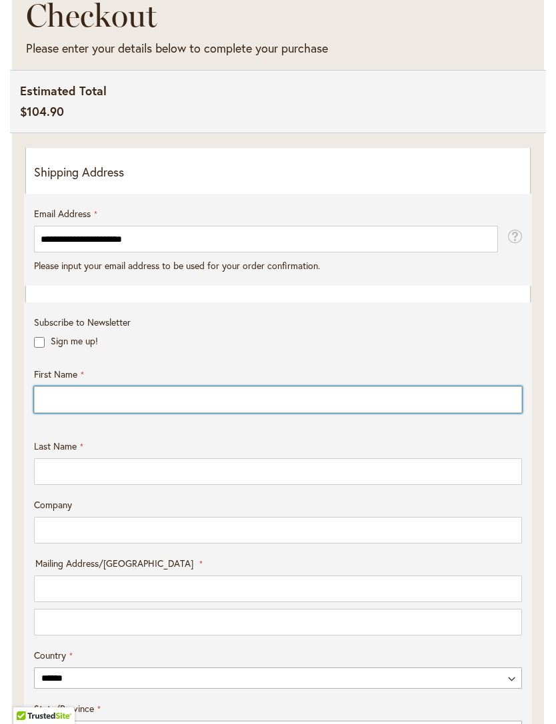
click at [113, 411] on input "First Name" at bounding box center [278, 399] width 488 height 27
type input "*****"
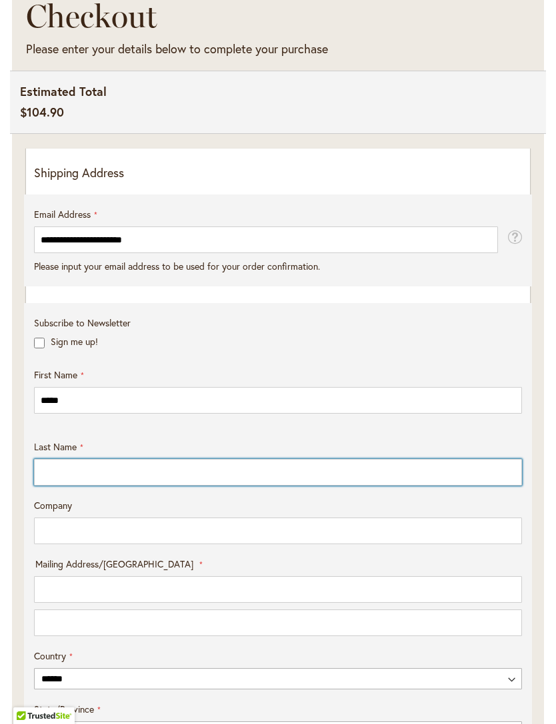
type input "*********"
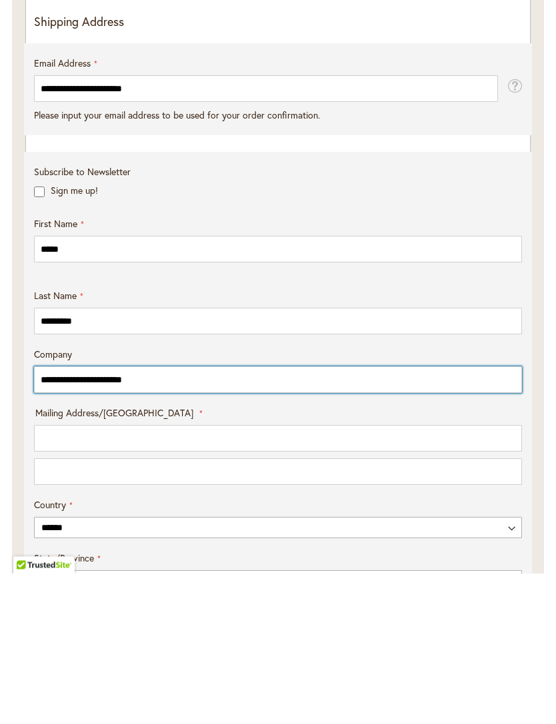
type input "**********"
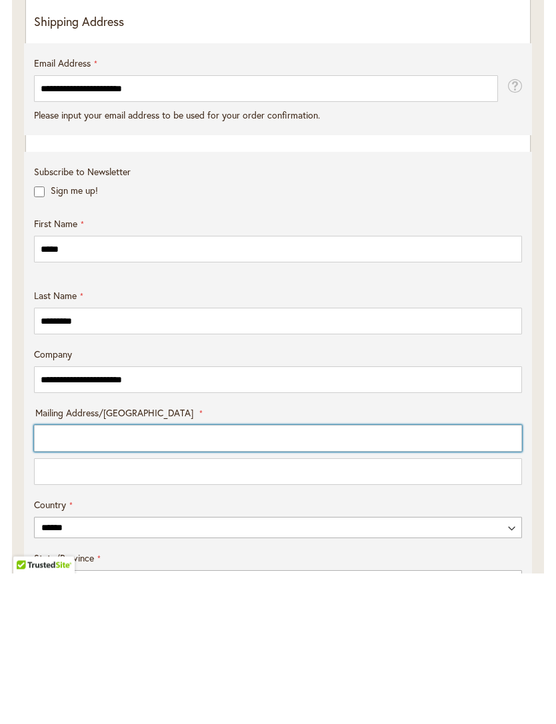
click at [133, 576] on input "Mailing Address/PO BOX: Line 1" at bounding box center [278, 589] width 488 height 27
type input "**********"
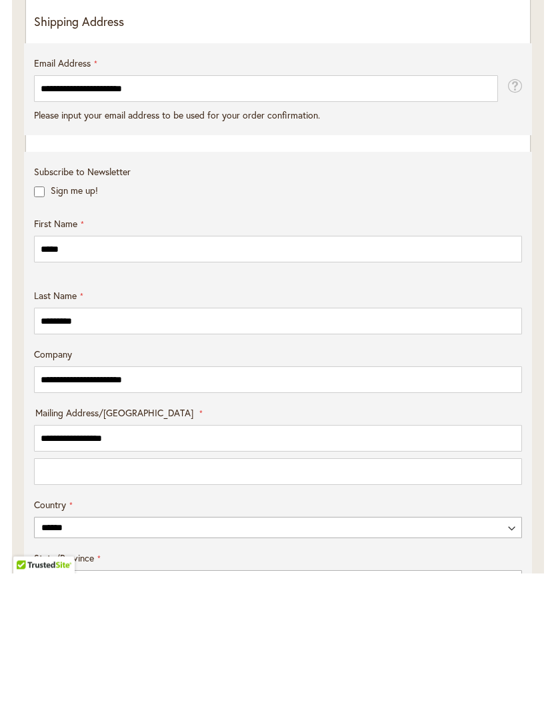
select select "**"
type input "********"
type input "*****"
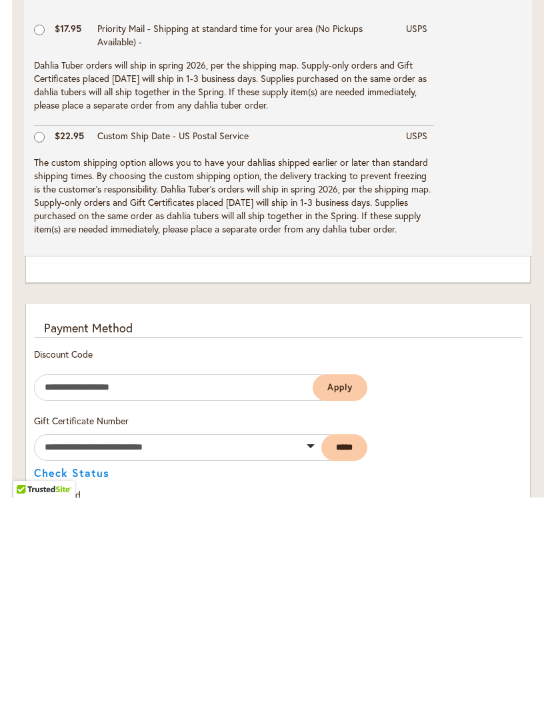
scroll to position [1125, 0]
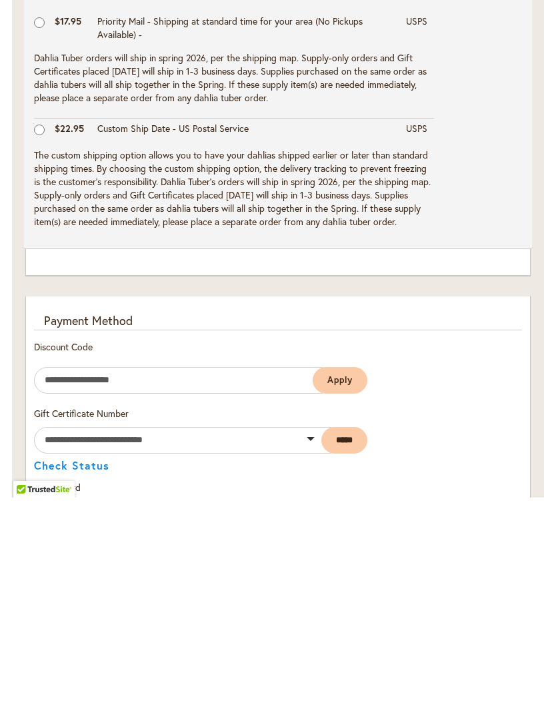
type input "**********"
click at [340, 601] on span "Apply" at bounding box center [339, 606] width 25 height 11
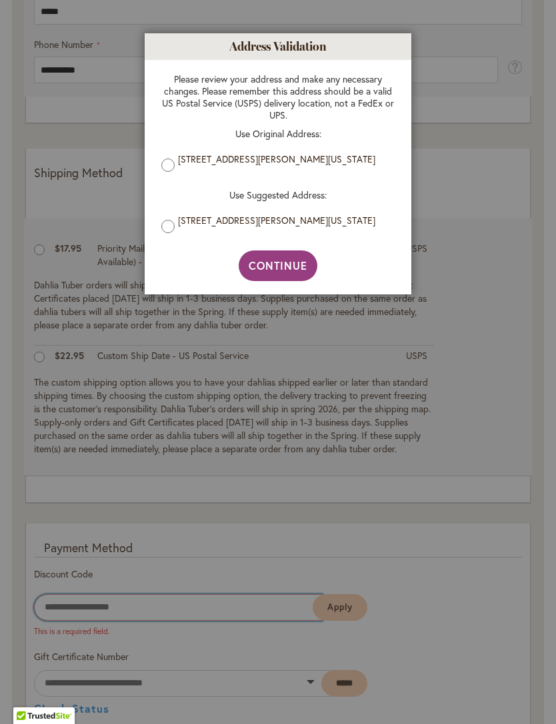
scroll to position [1111, 0]
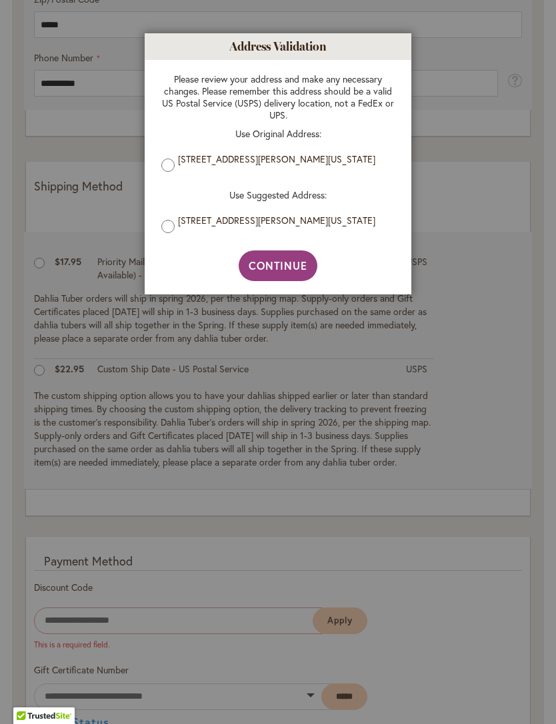
click at [270, 272] on span "Continue" at bounding box center [277, 265] width 59 height 14
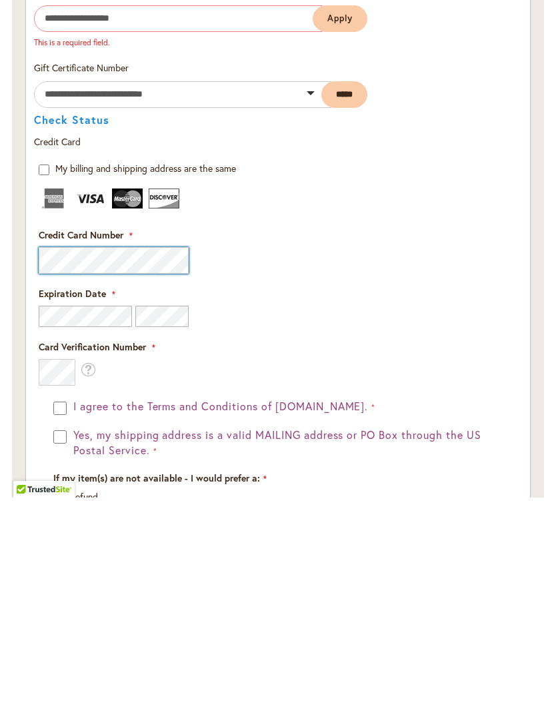
scroll to position [1713, 0]
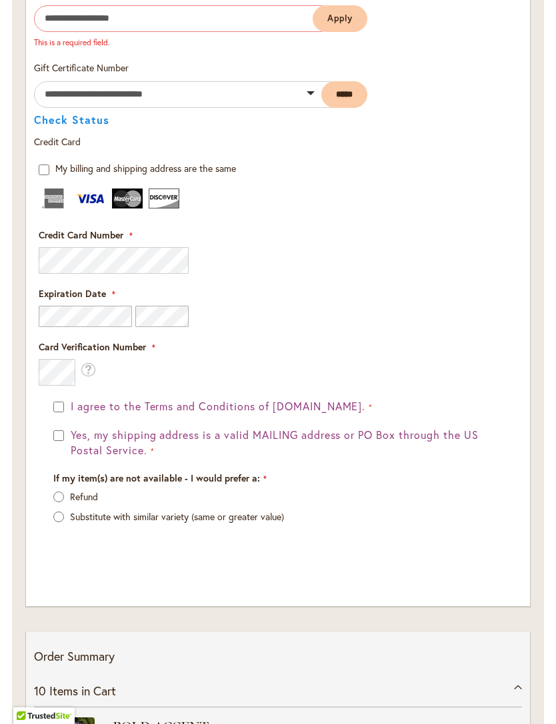
click at [62, 498] on p "Refund" at bounding box center [277, 496] width 449 height 13
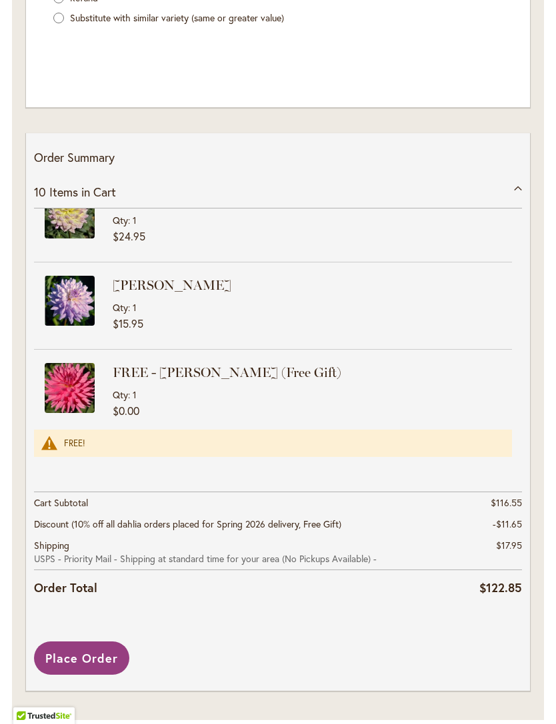
scroll to position [553, 0]
click at [99, 666] on span "Place Order" at bounding box center [81, 658] width 73 height 16
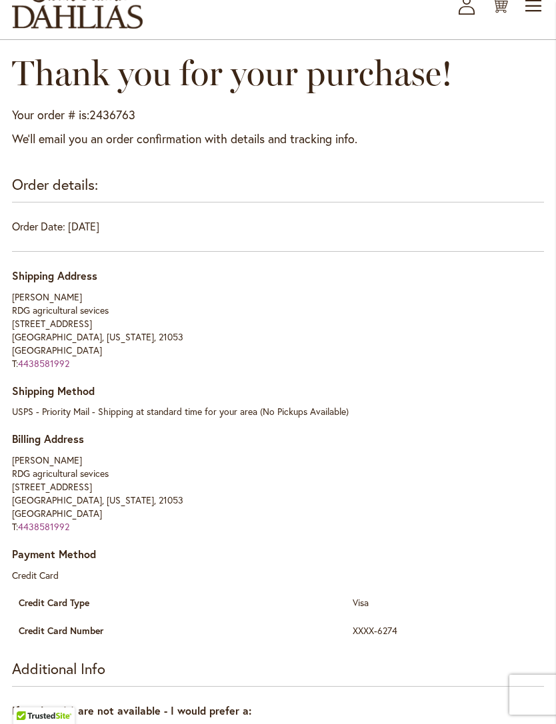
scroll to position [86, 0]
